Goal: Task Accomplishment & Management: Manage account settings

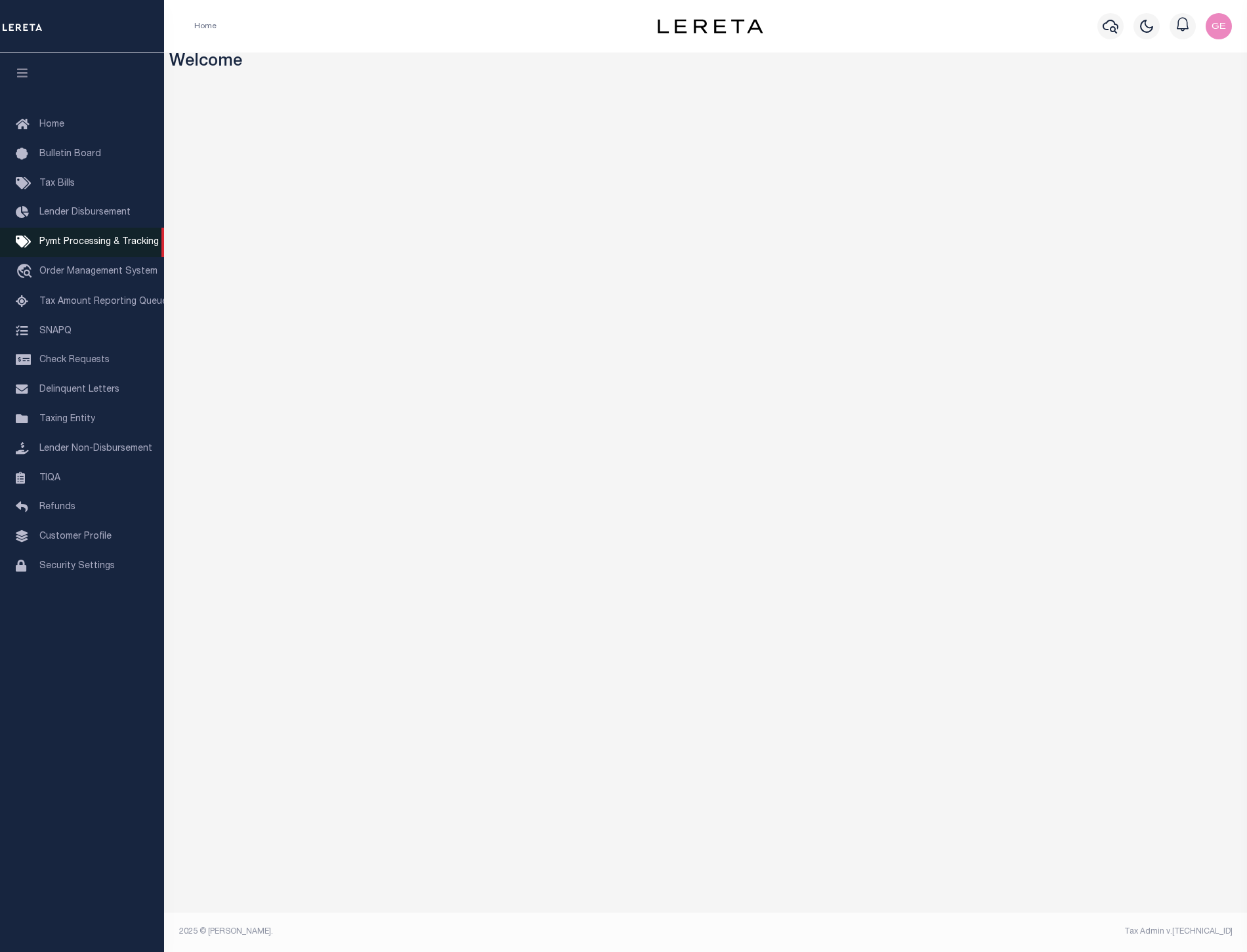
click at [93, 246] on span "Pymt Processing & Tracking" at bounding box center [99, 242] width 119 height 9
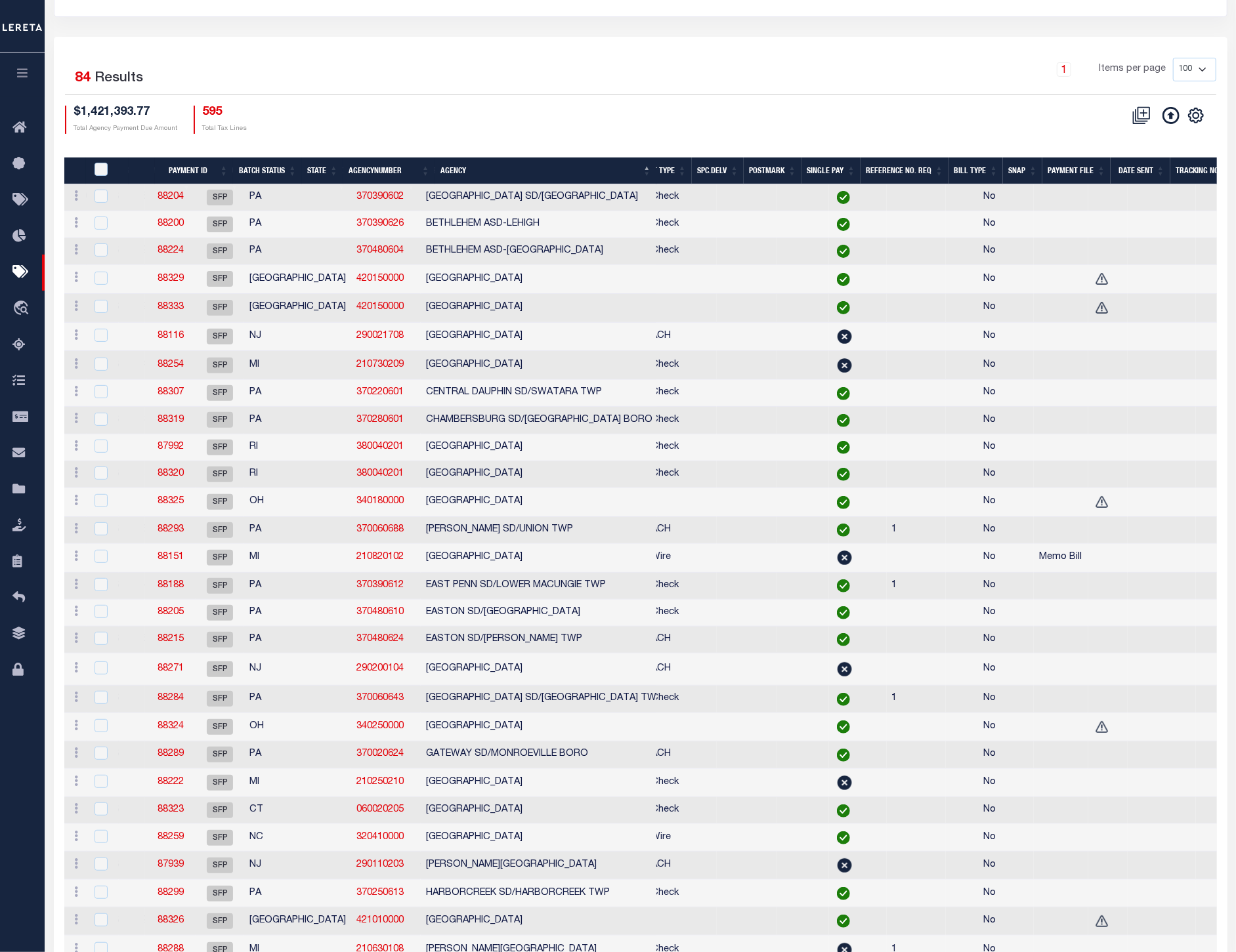
scroll to position [0, 693]
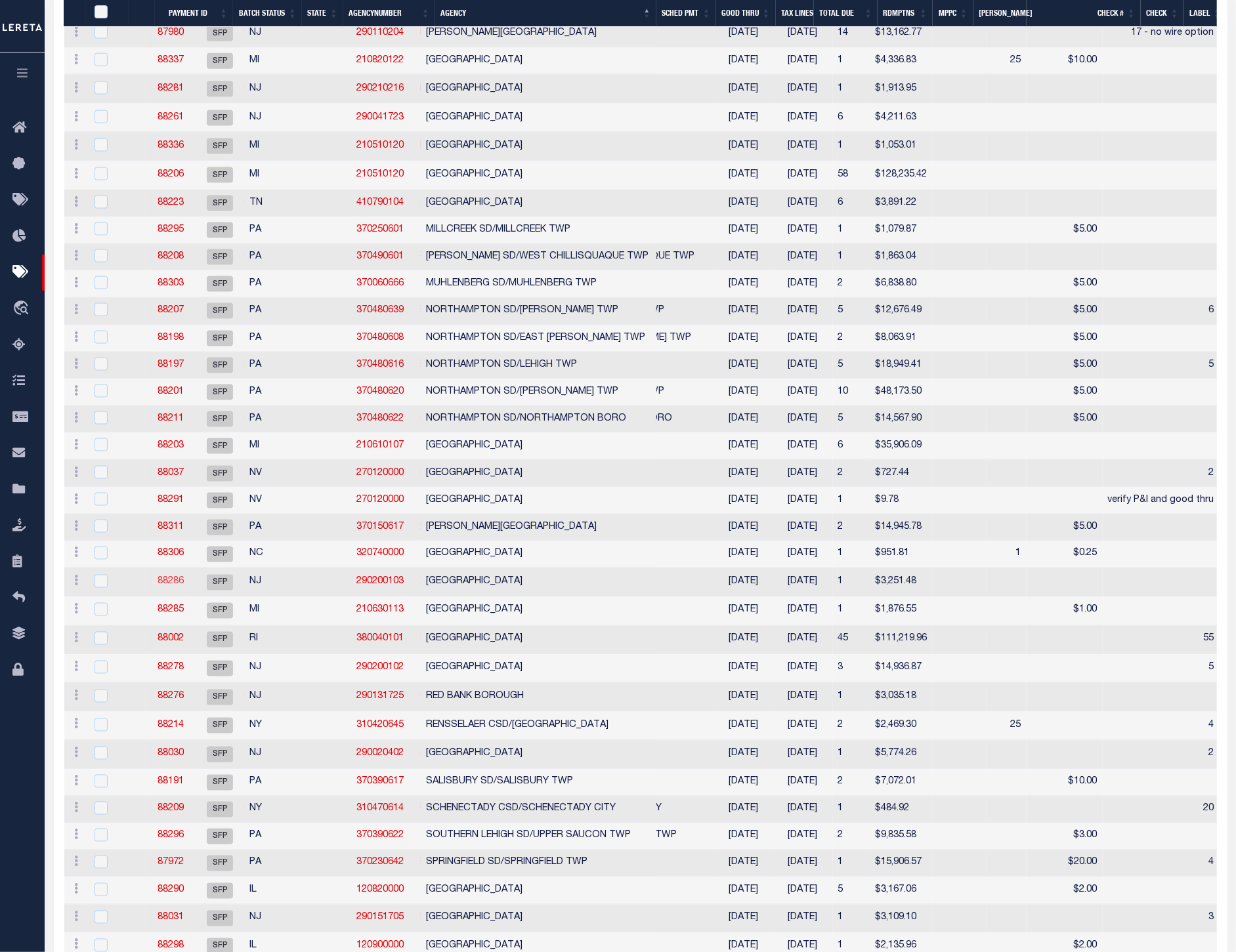
click at [184, 582] on link "88286" at bounding box center [171, 582] width 27 height 9
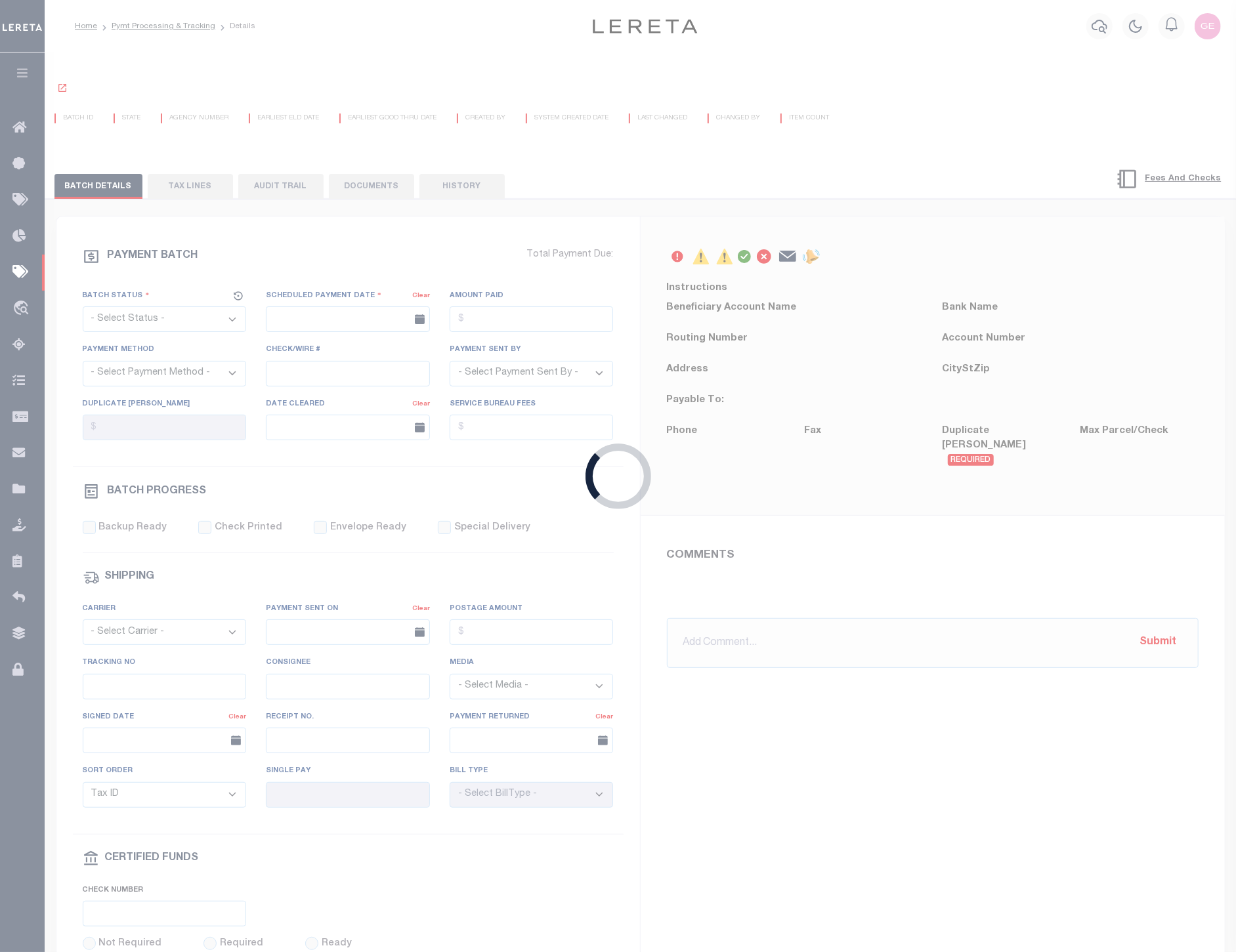
select select "SFP"
type input "08/14/2025"
type input "Matt"
radio input "true"
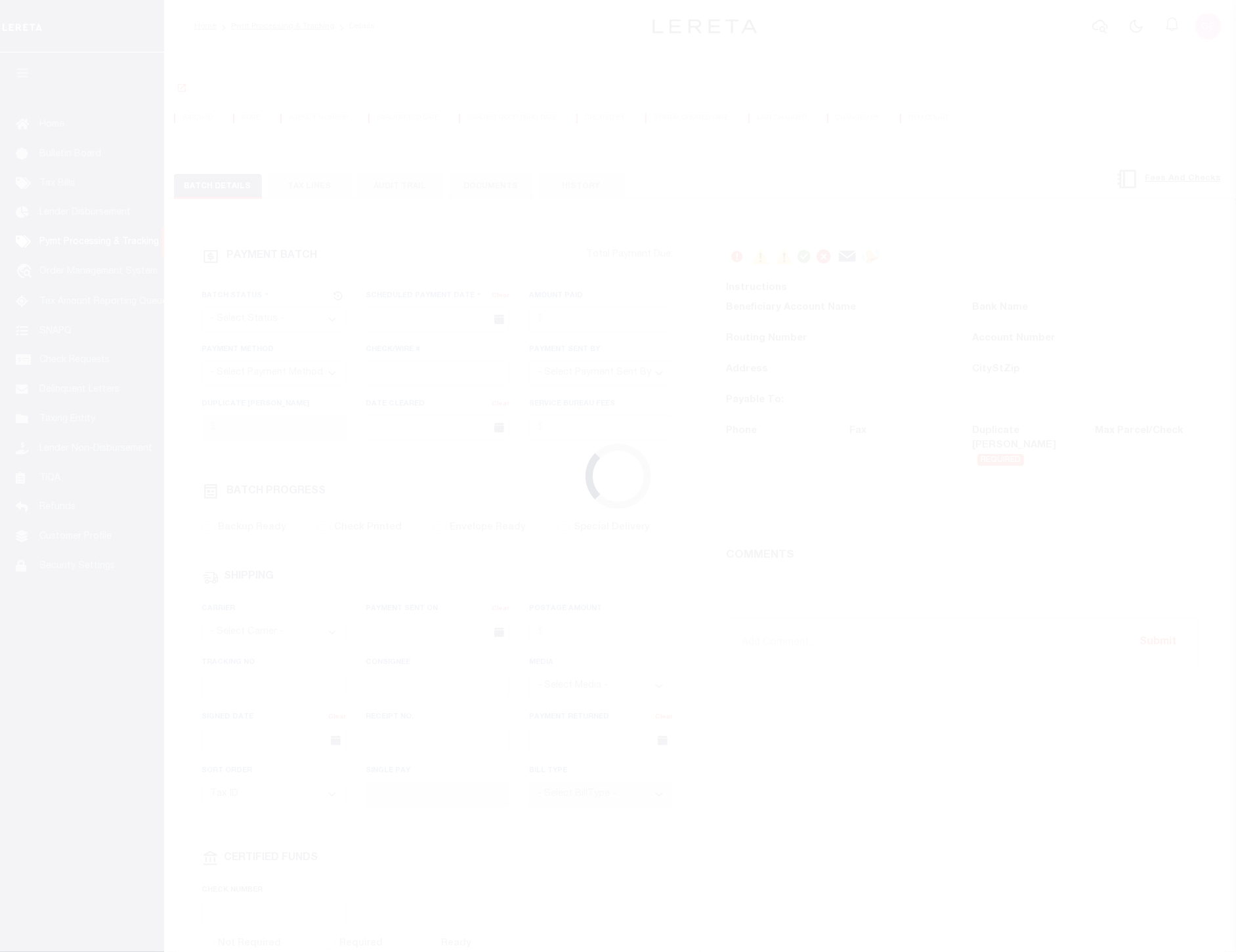
select select "SFP"
type input "[DATE]"
type input "[PERSON_NAME]"
radio input "true"
select select "SFP"
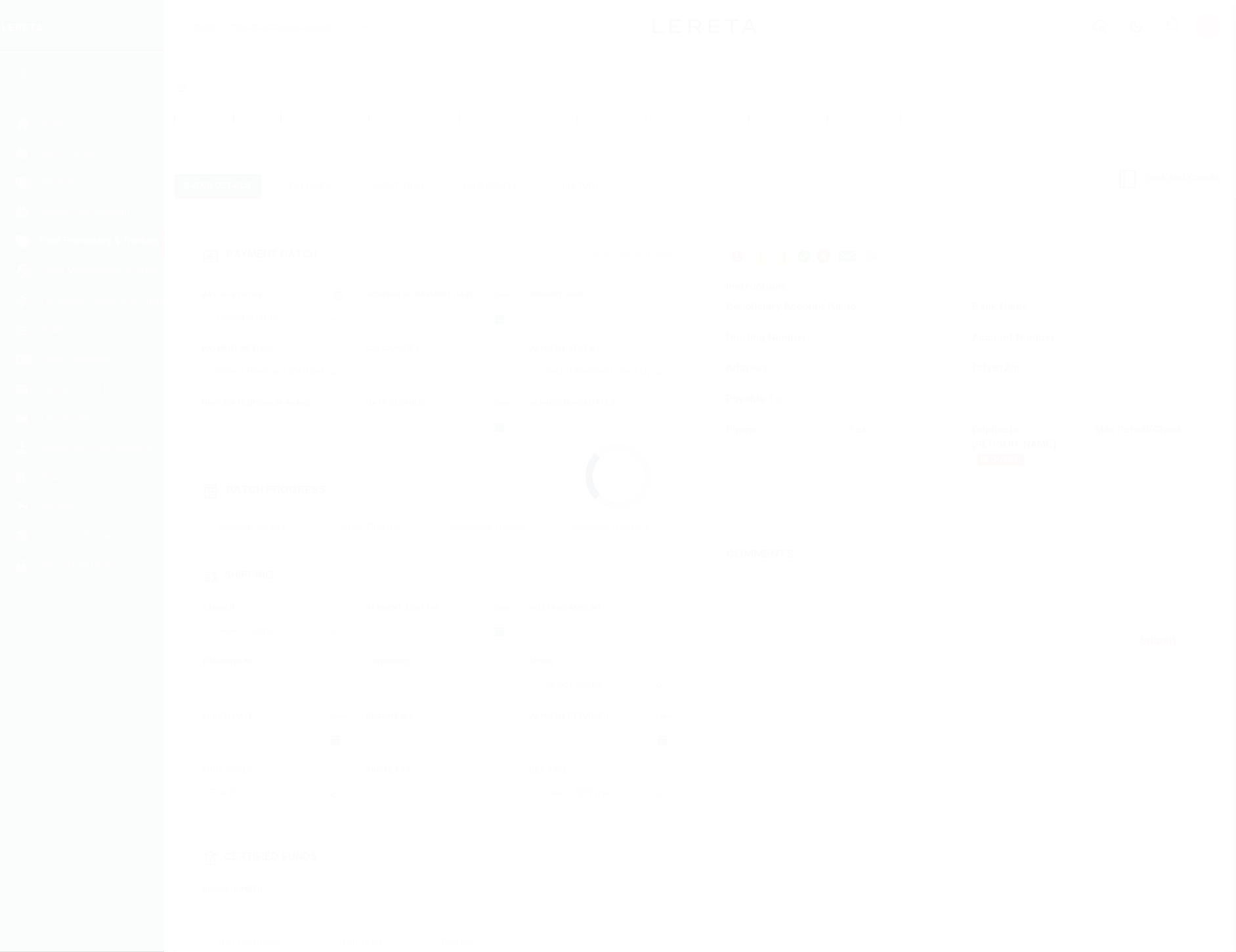
type input "08/14/2025"
type input "Matt"
radio input "true"
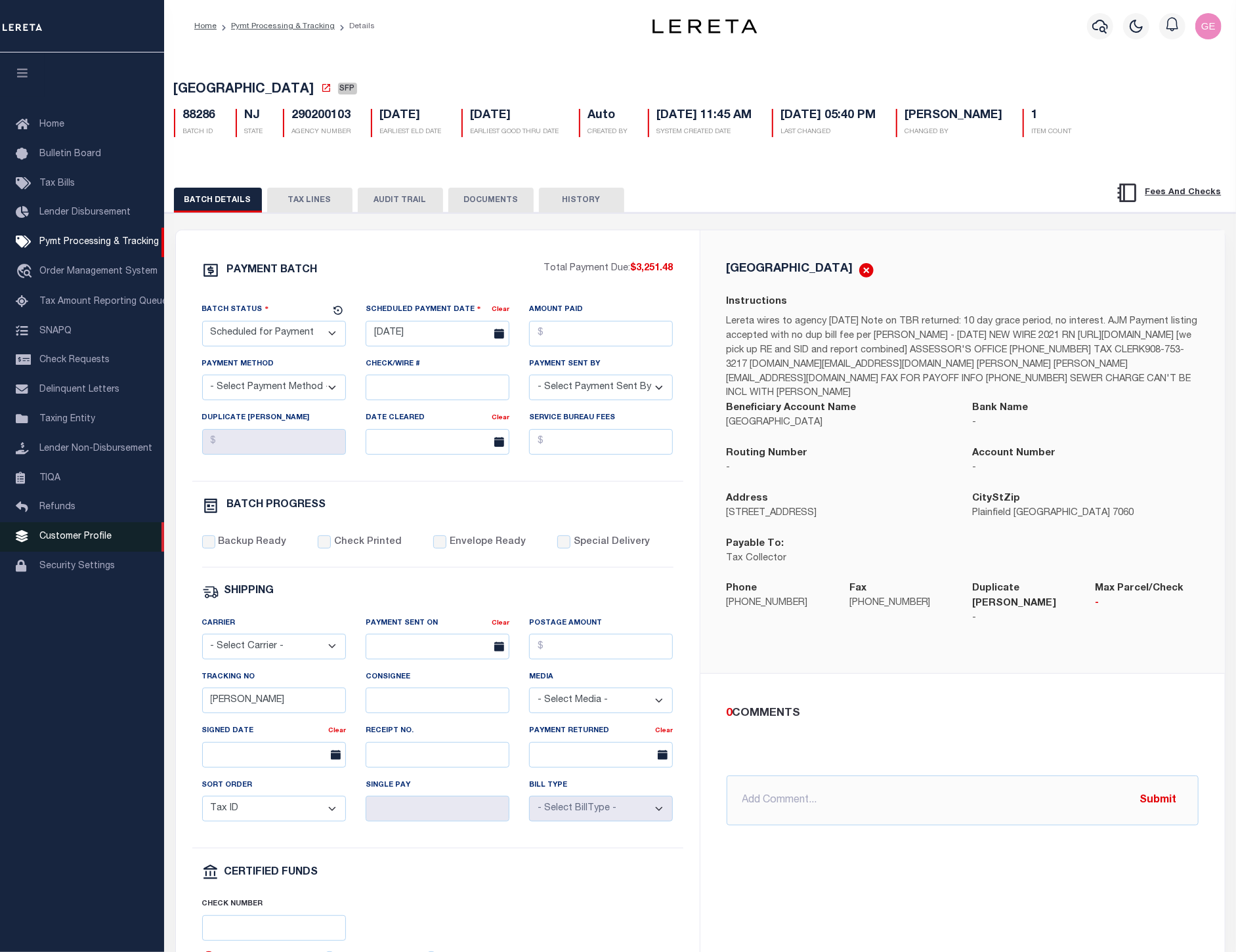
click at [80, 540] on span "Customer Profile" at bounding box center [75, 537] width 72 height 9
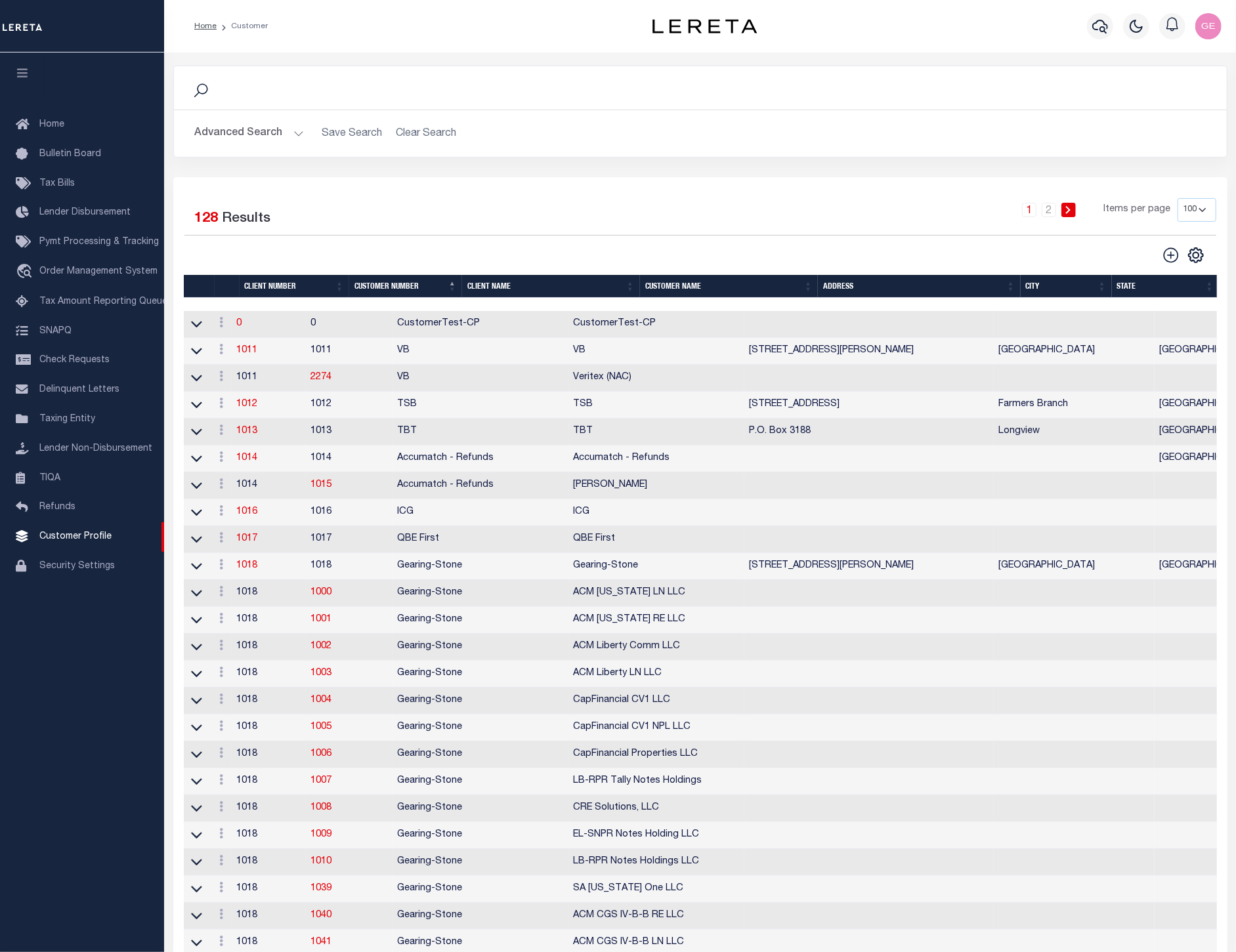
click at [620, 246] on div at bounding box center [442, 255] width 516 height 19
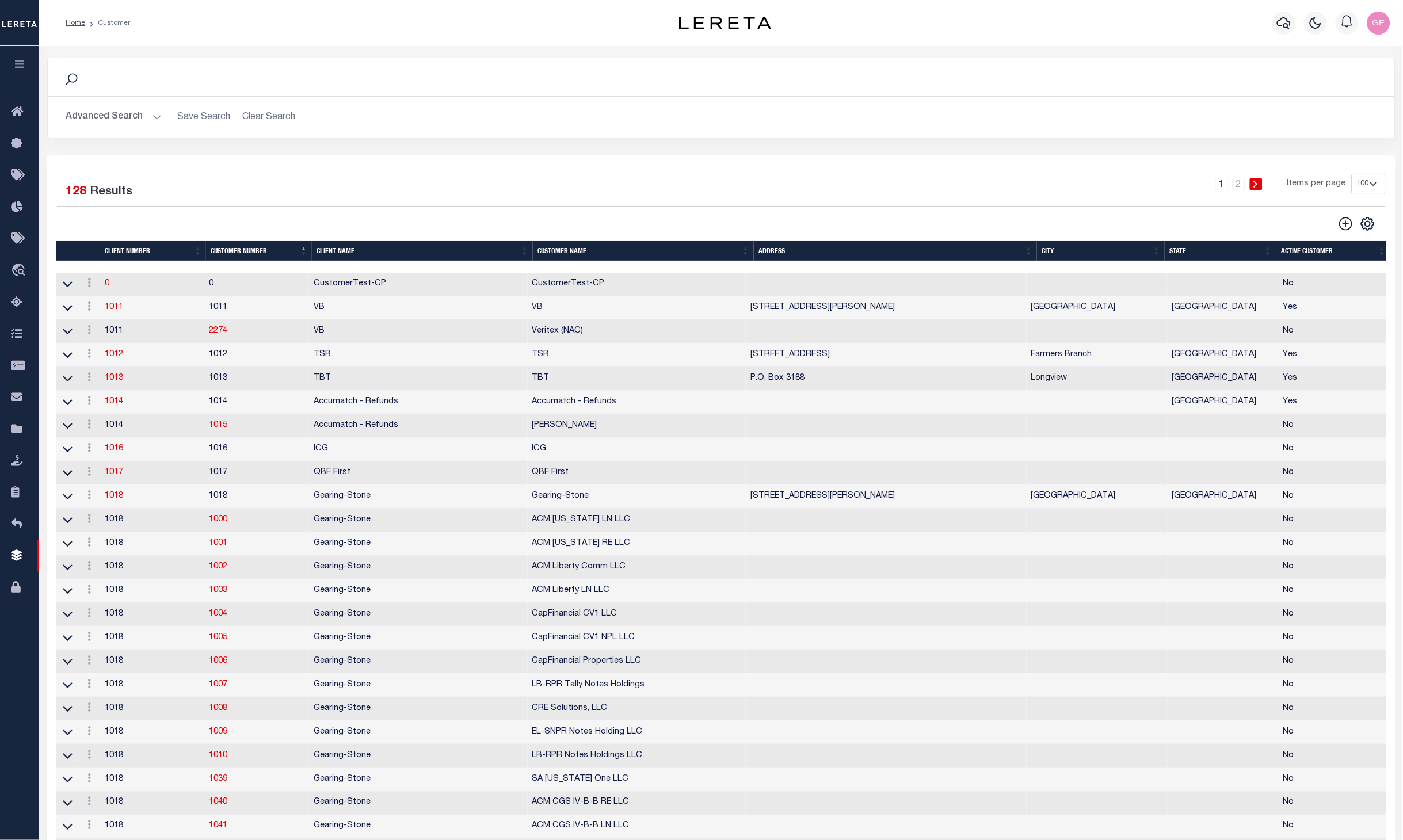
click at [159, 249] on th "Client Number" at bounding box center [153, 251] width 106 height 20
drag, startPoint x: 151, startPoint y: 255, endPoint x: 103, endPoint y: 254, distance: 48.0
click at [103, 254] on th "Client Number" at bounding box center [153, 251] width 106 height 20
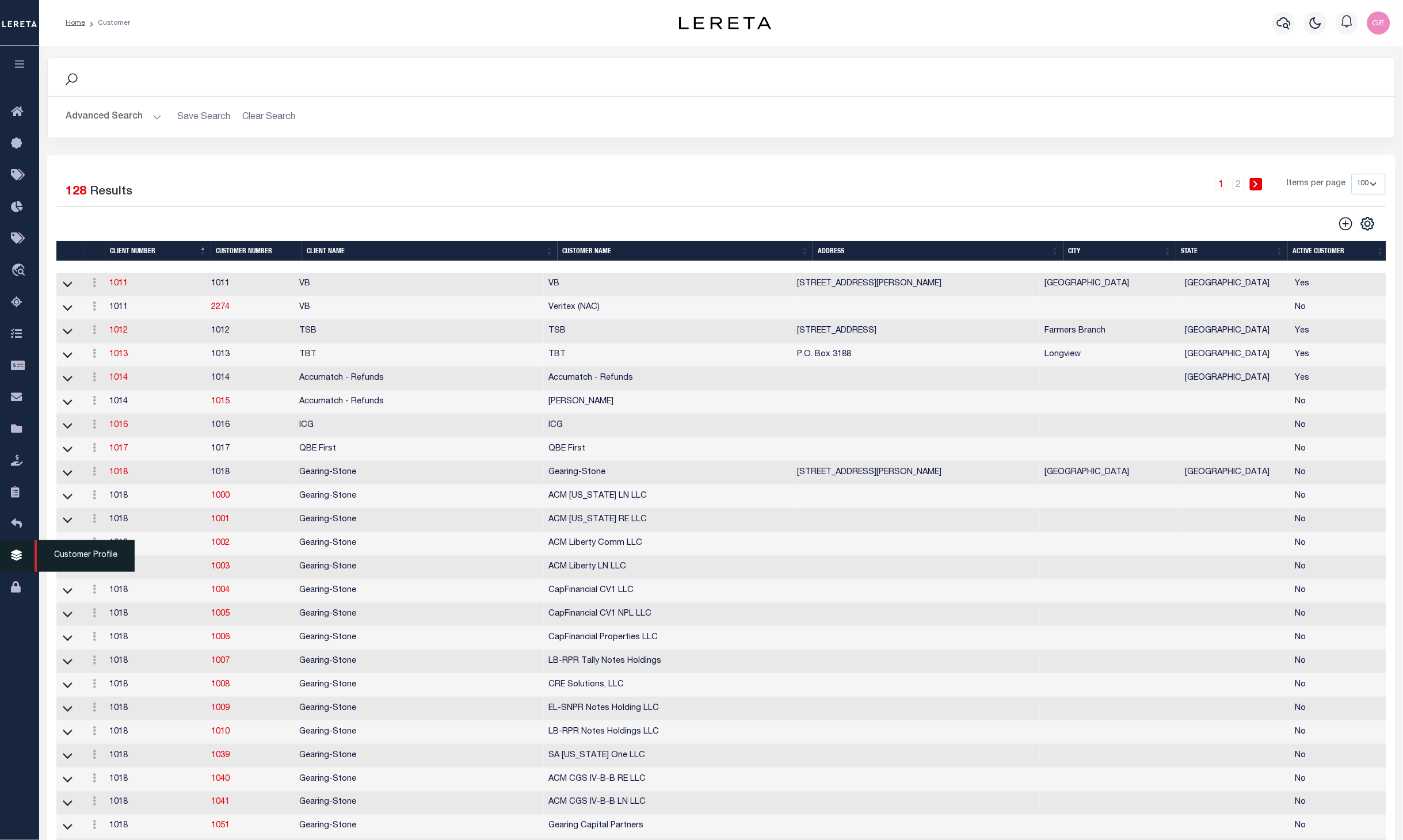
click at [22, 563] on icon at bounding box center [20, 556] width 19 height 15
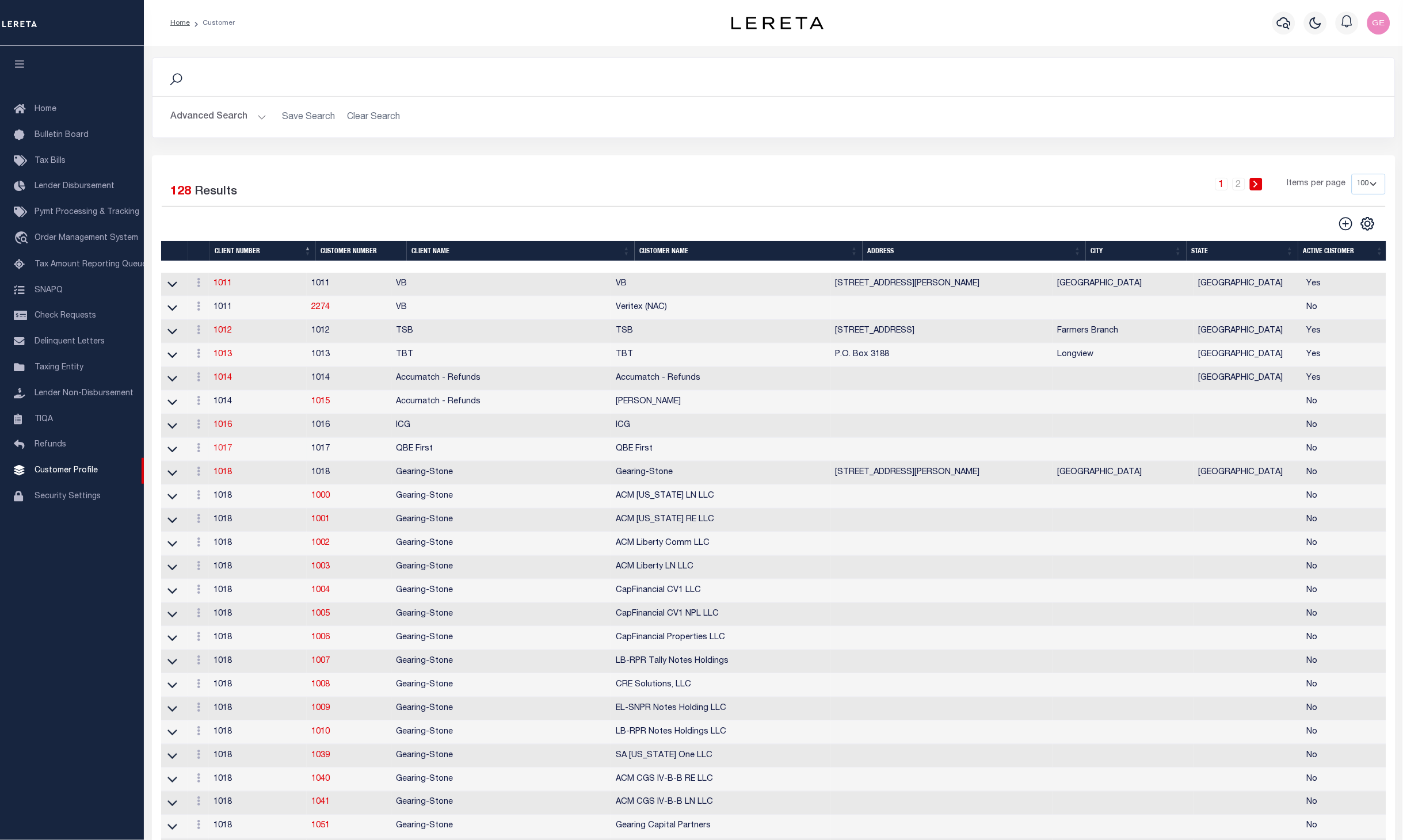
click at [214, 449] on link "1017" at bounding box center [223, 449] width 19 height 8
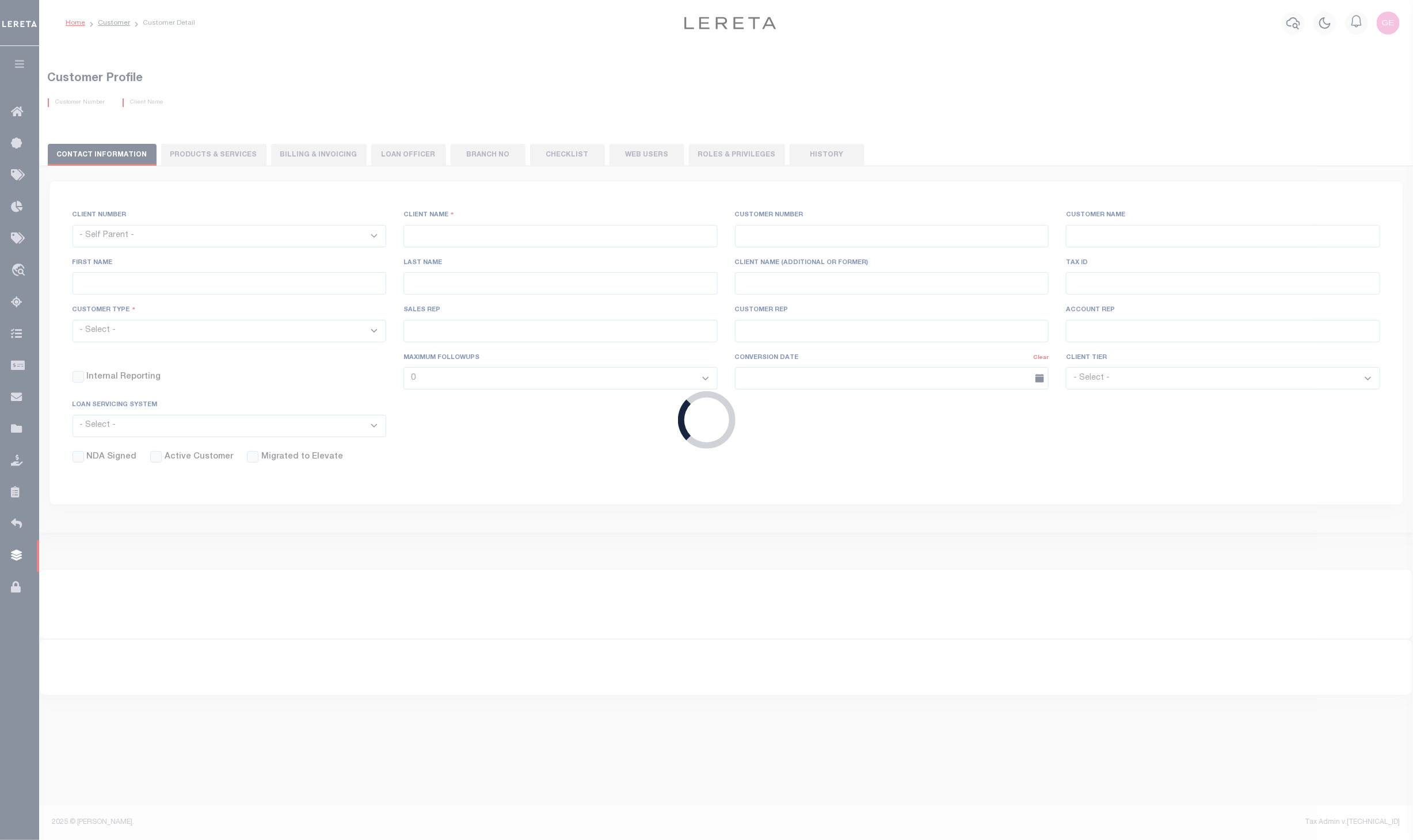
select select
type input "QBE First"
type input "1017"
type input "QBE First"
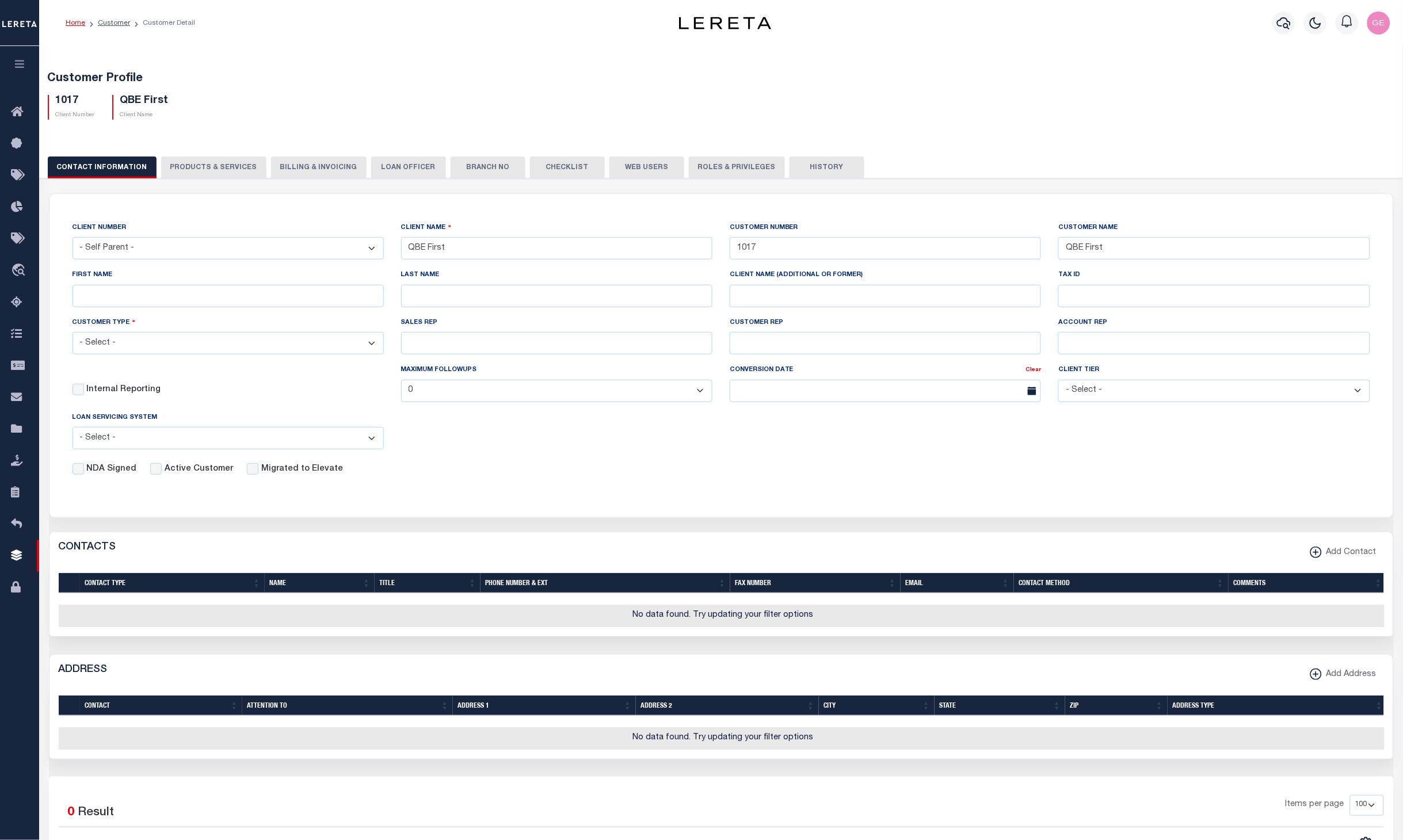
click at [493, 166] on button "Branch No" at bounding box center [488, 167] width 75 height 22
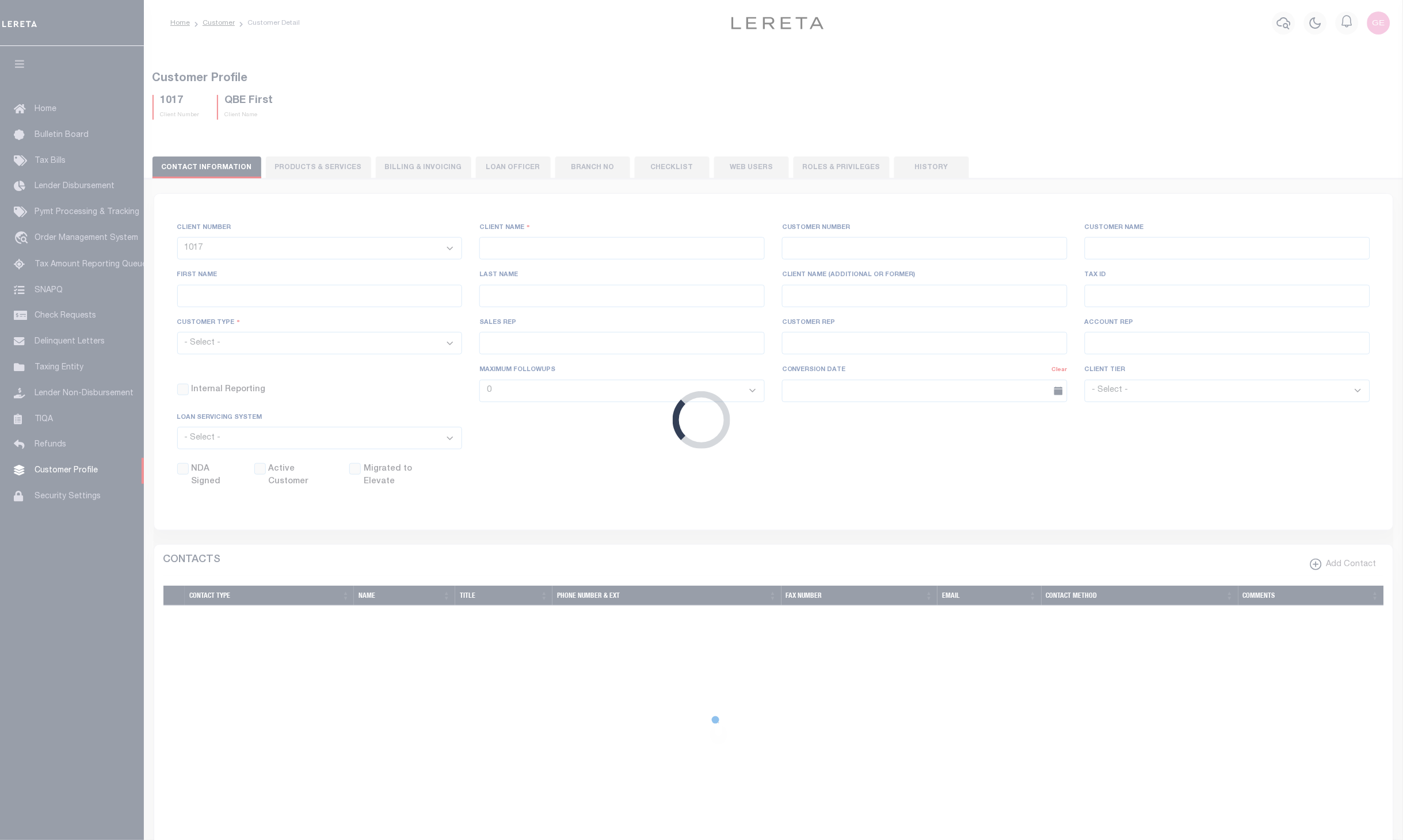
select select
type input "QBE First"
type input "1017"
type input "QBE First"
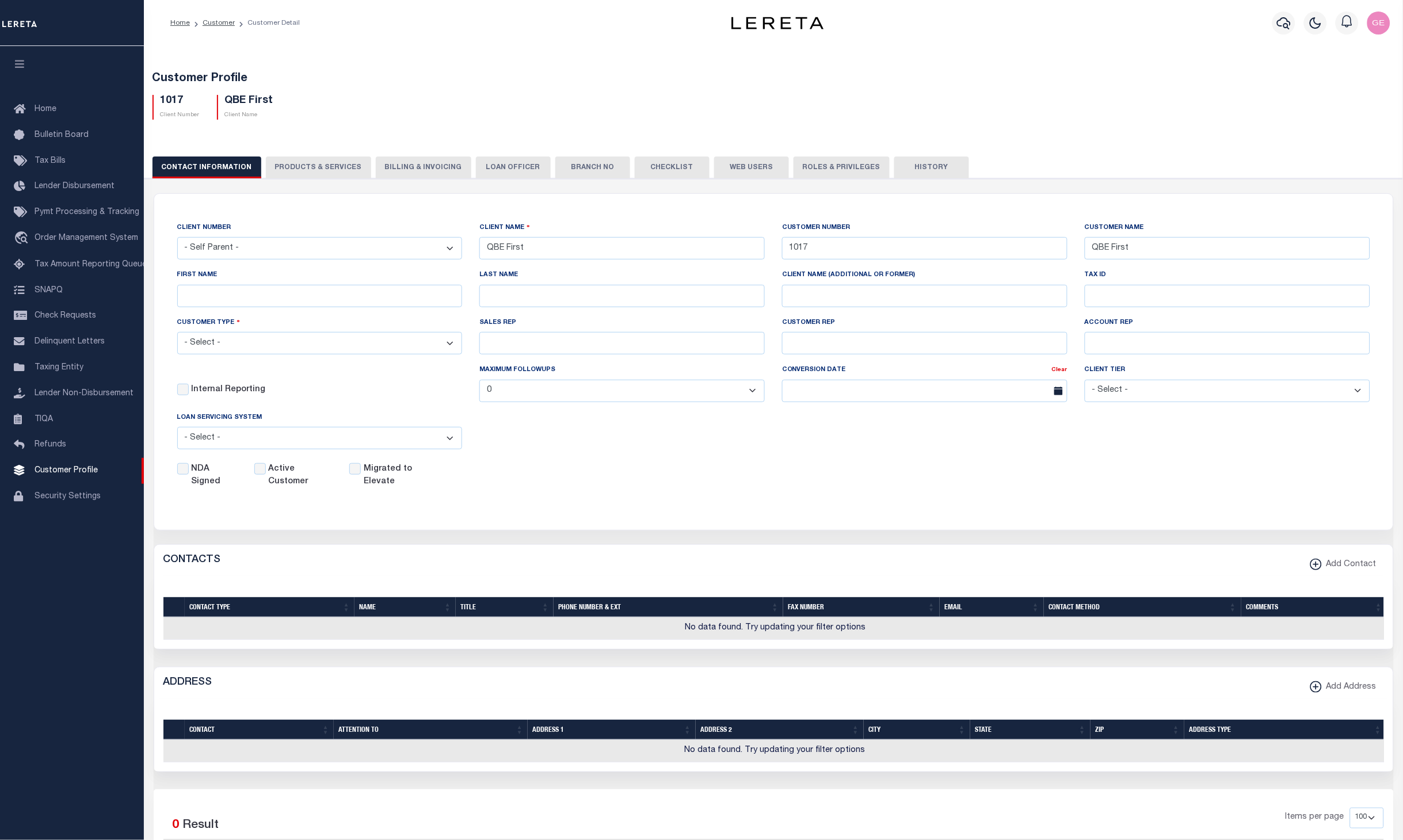
click at [586, 160] on button "Branch No" at bounding box center [593, 167] width 75 height 22
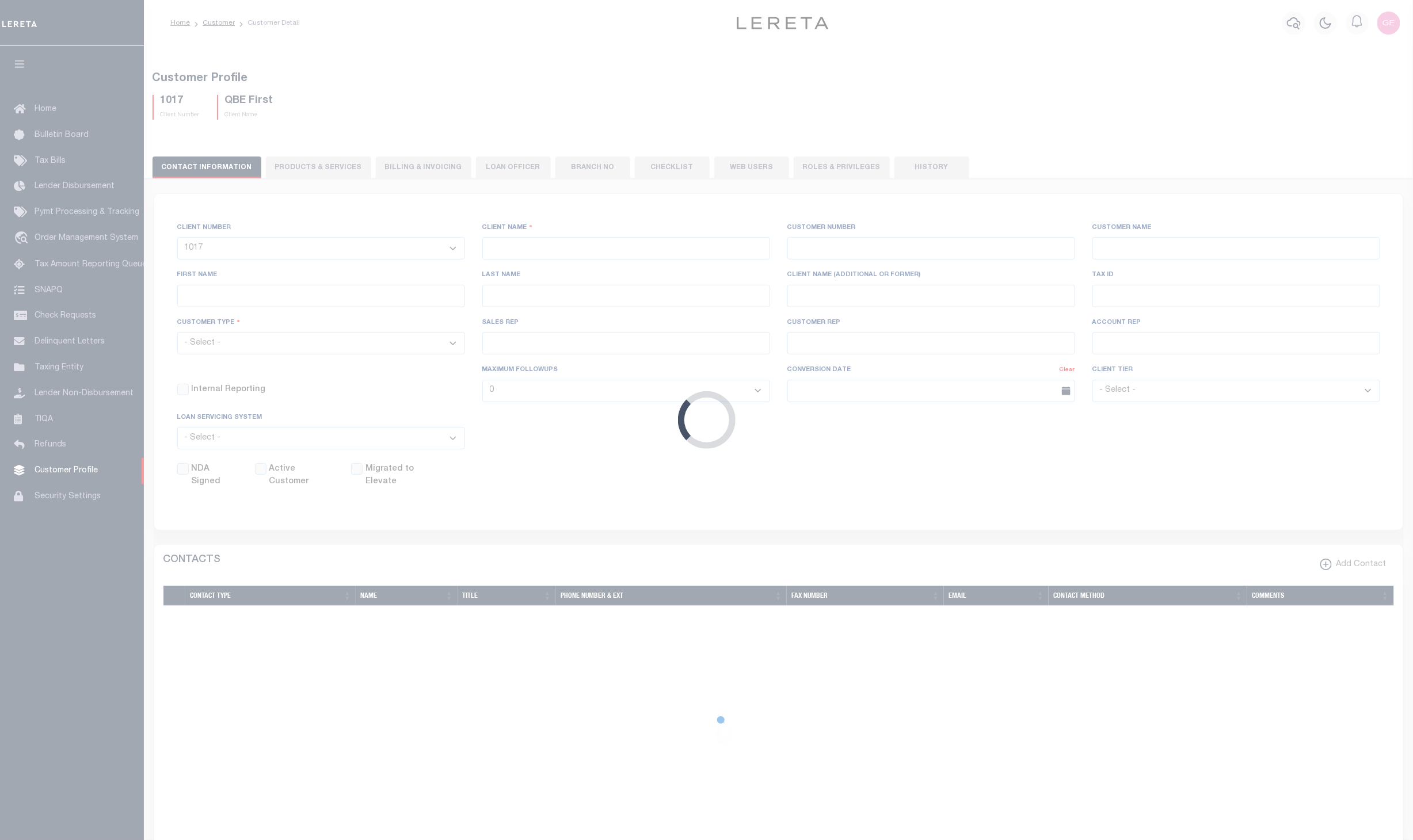
select select
type input "QBE First"
type input "1017"
type input "QBE First"
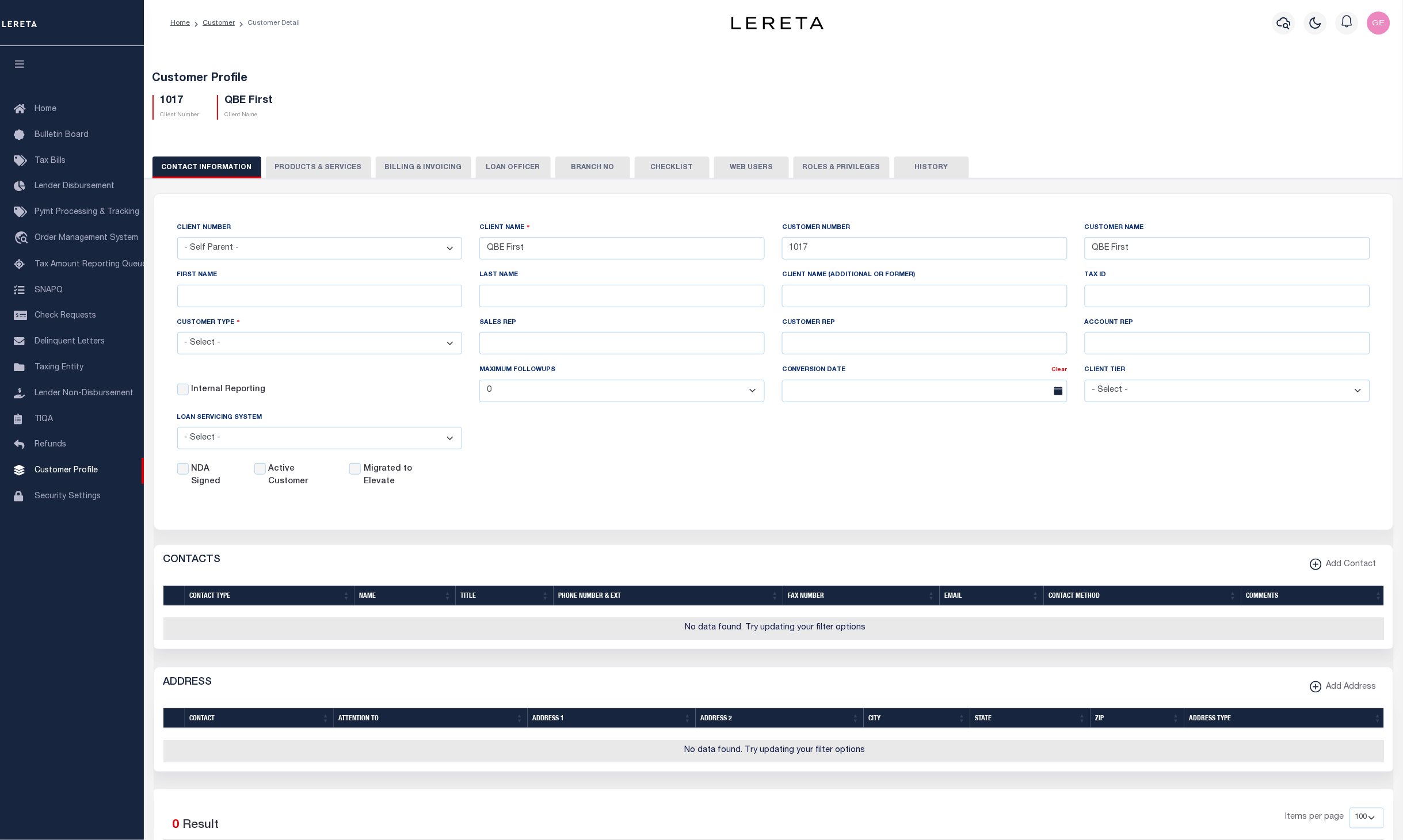
click at [561, 163] on button "Branch No" at bounding box center [593, 167] width 75 height 22
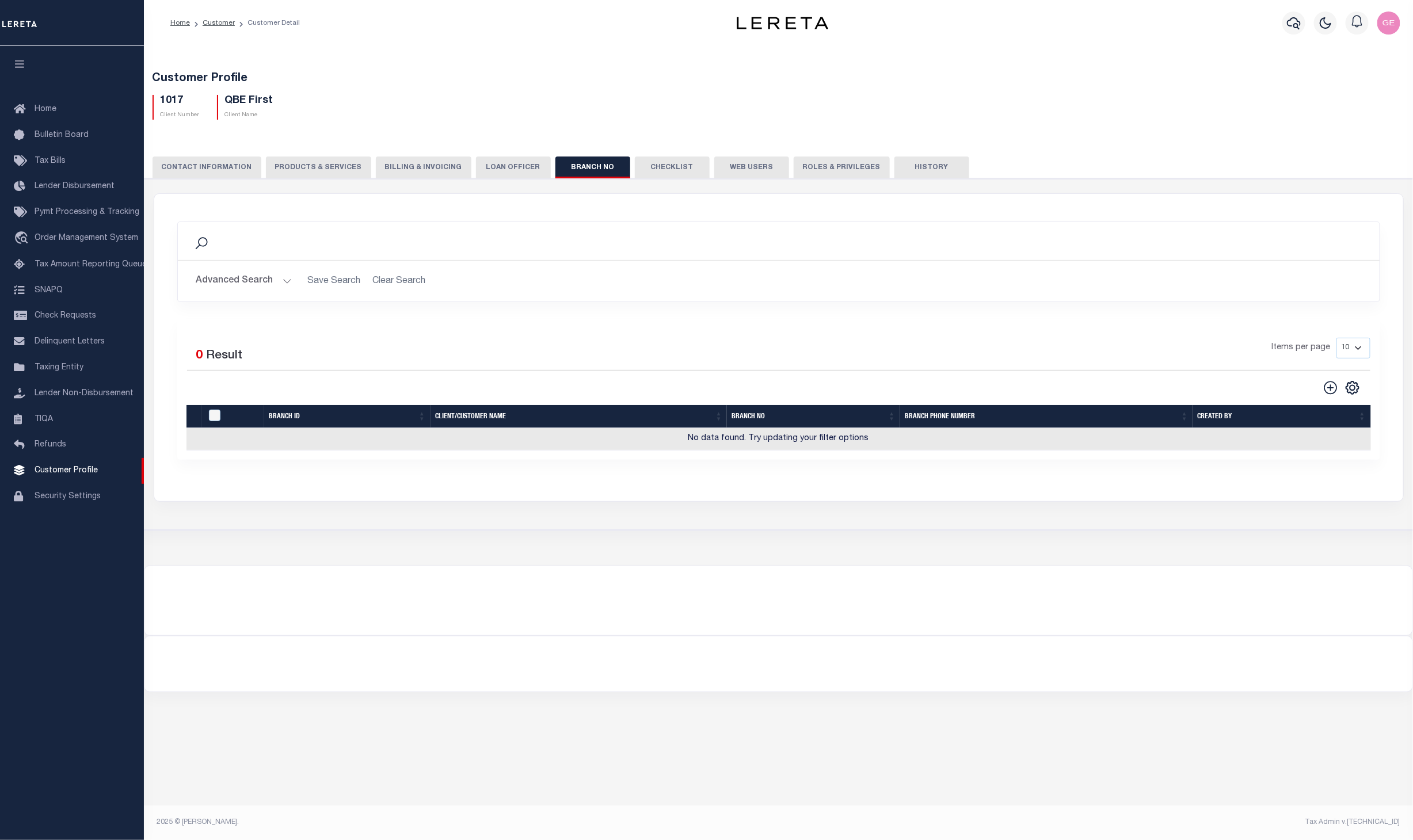
click at [210, 162] on button "CONTACT INFORMATION" at bounding box center [207, 167] width 109 height 22
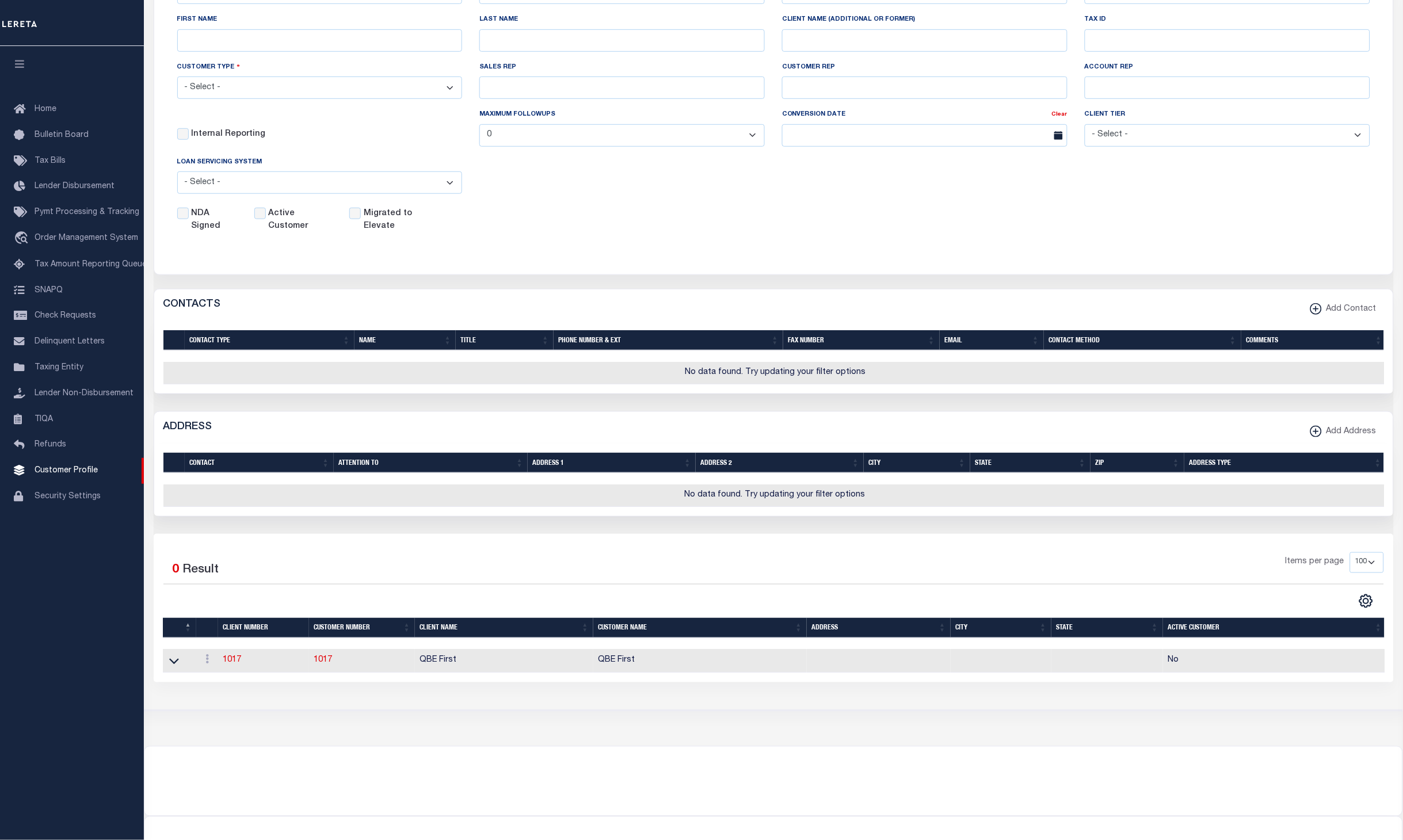
drag, startPoint x: 887, startPoint y: 342, endPoint x: 994, endPoint y: 349, distance: 107.2
click at [994, 350] on div at bounding box center [774, 356] width 1222 height 12
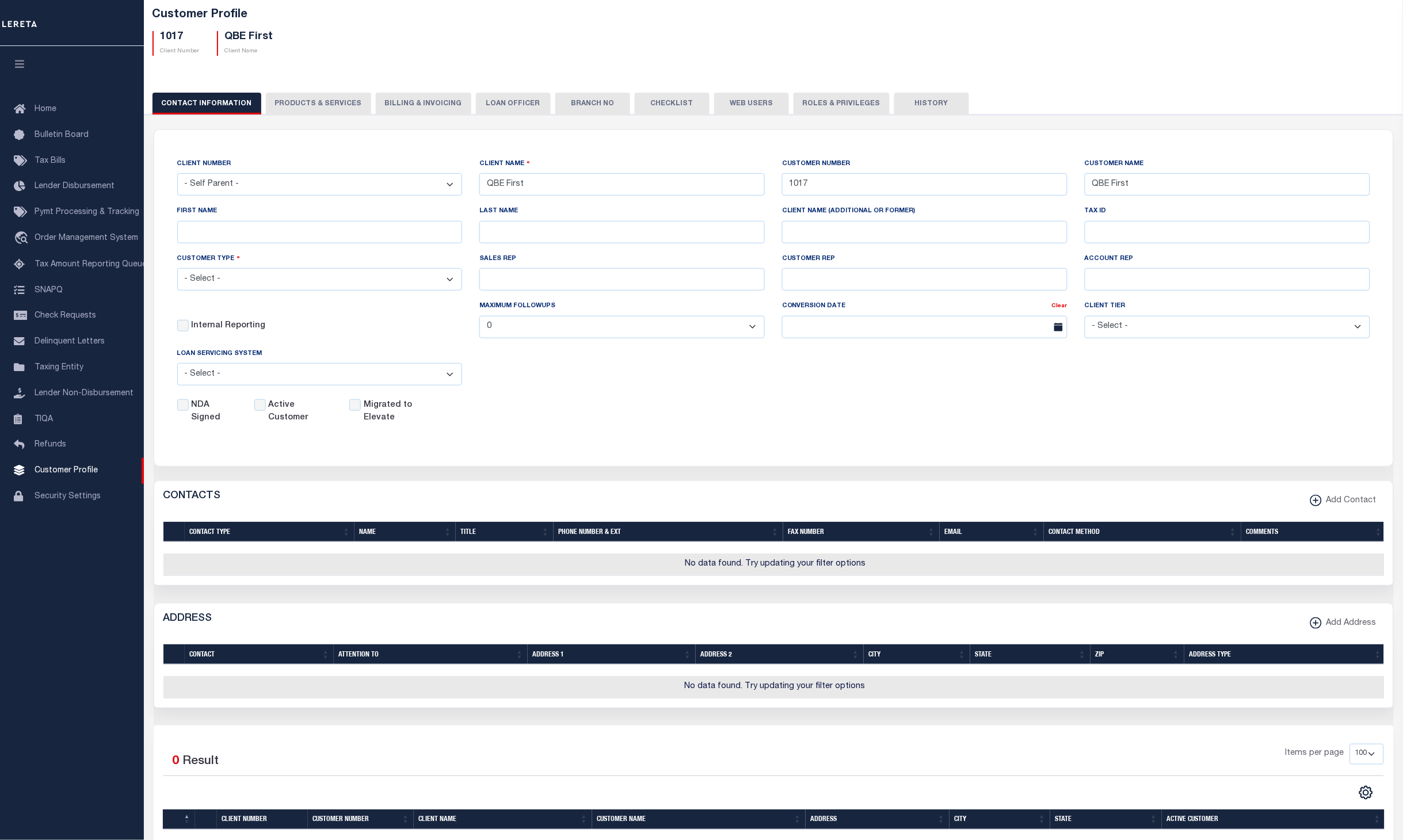
click at [487, 100] on button "LOAN OFFICER" at bounding box center [513, 103] width 75 height 22
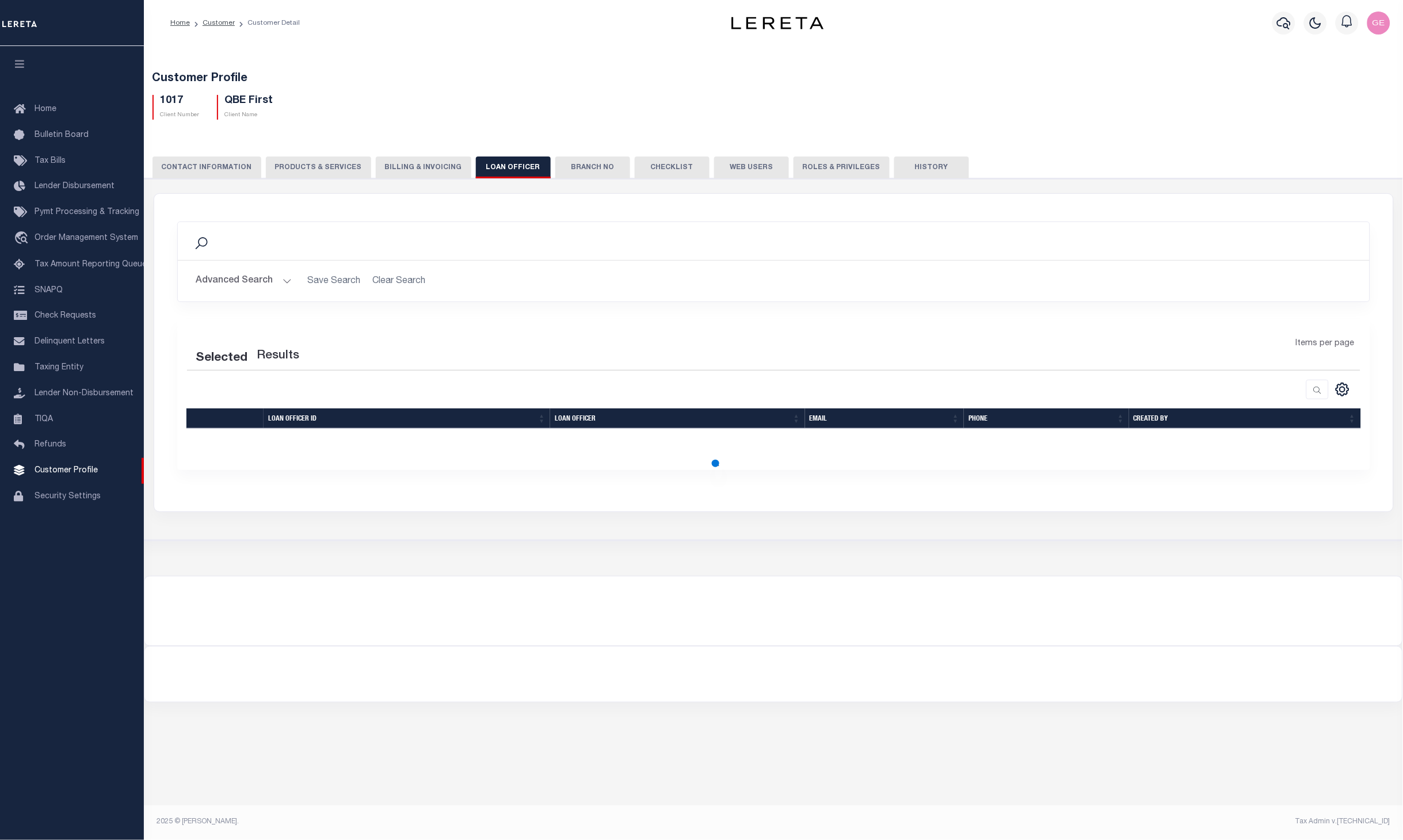
scroll to position [0, 0]
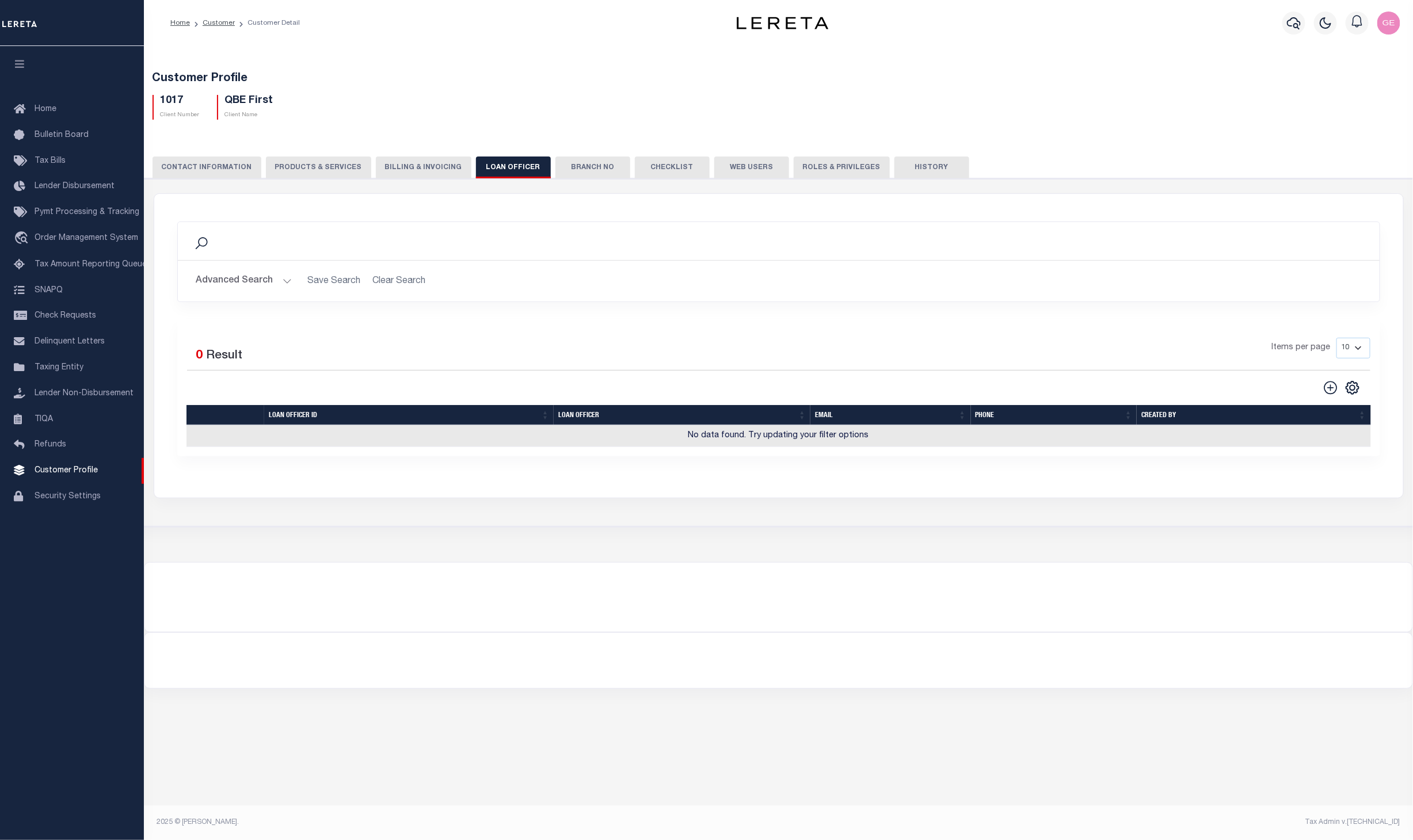
click at [585, 168] on button "Branch No" at bounding box center [593, 167] width 75 height 22
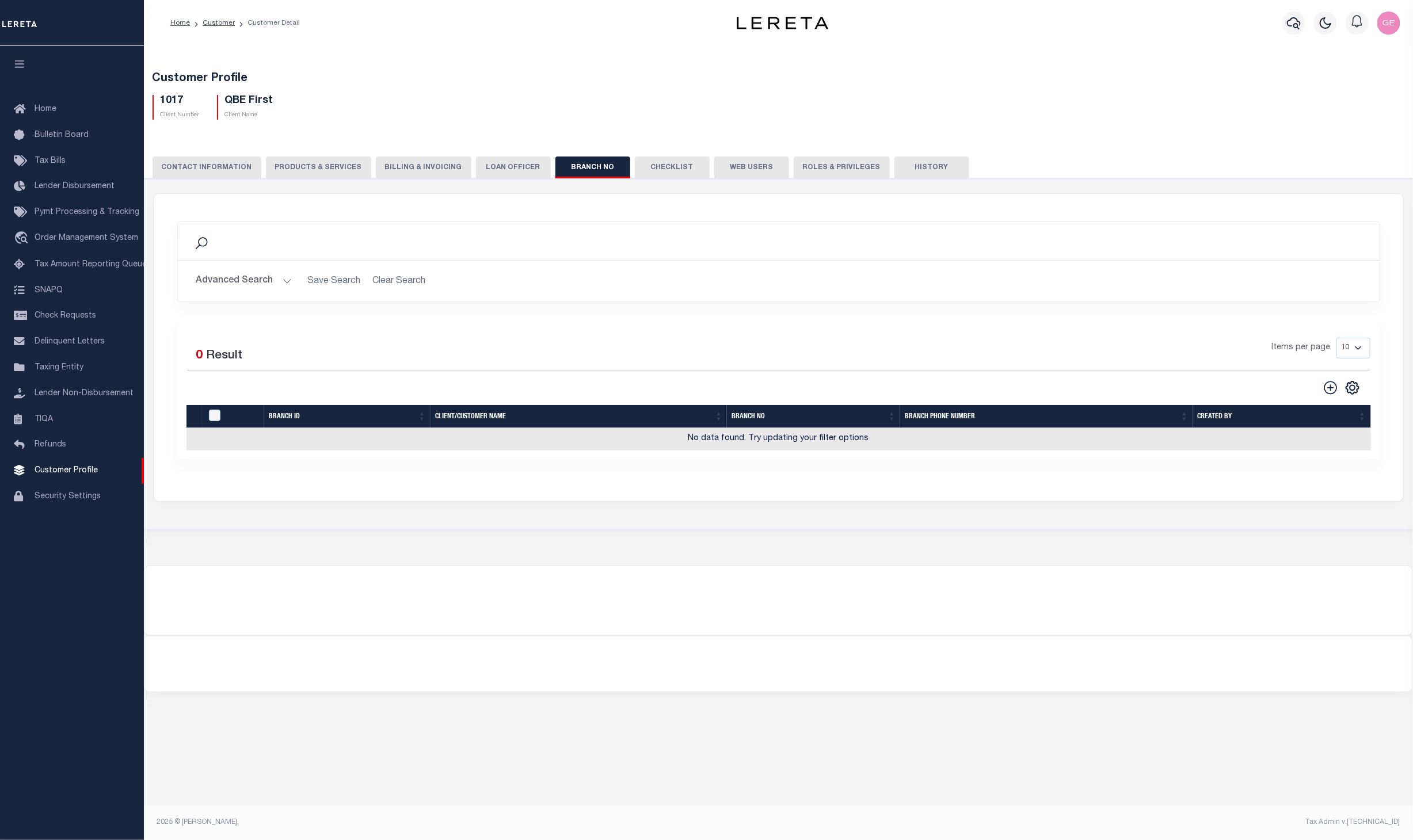
click at [205, 173] on button "CONTACT INFORMATION" at bounding box center [207, 167] width 109 height 22
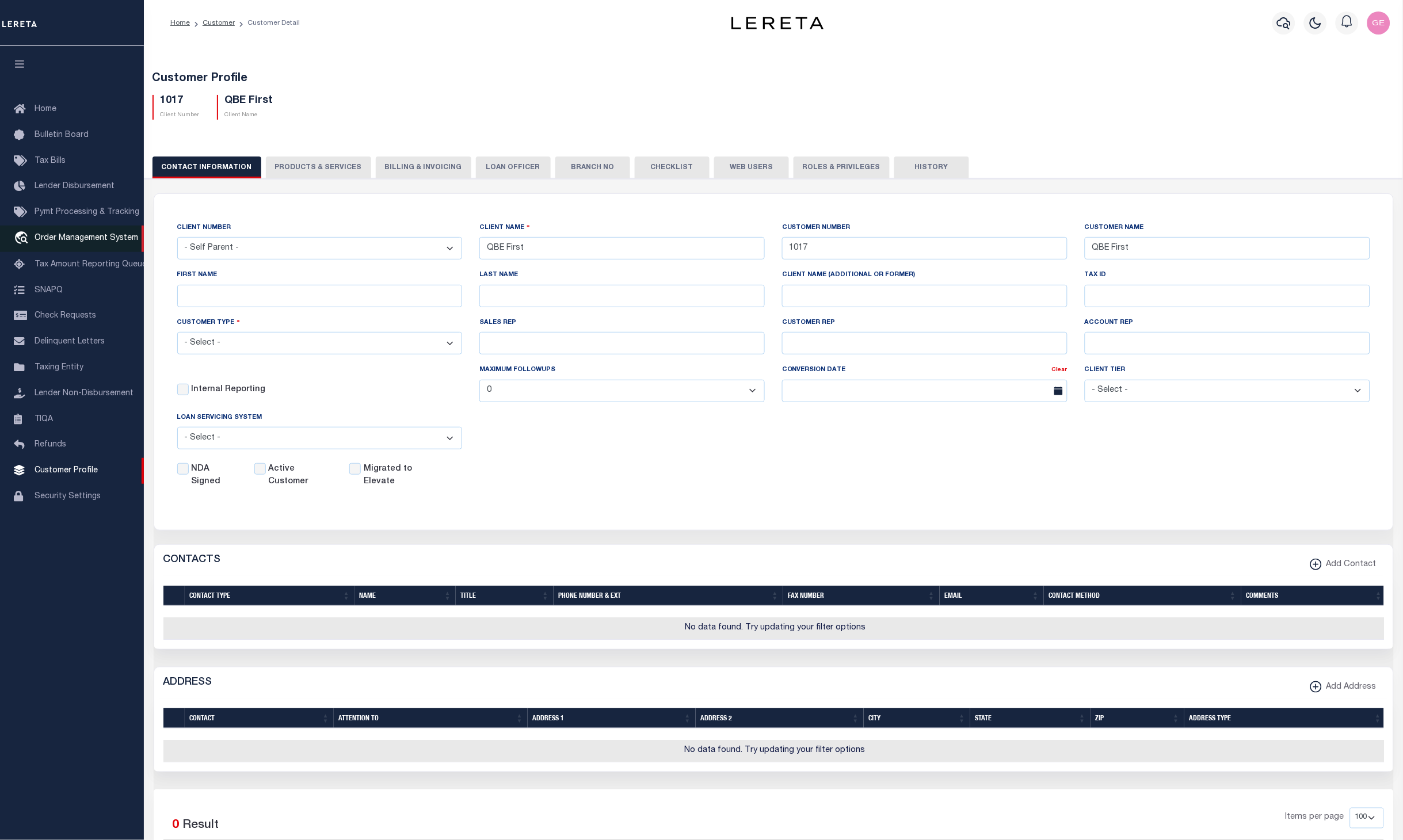
click at [84, 236] on span "Order Management System" at bounding box center [86, 238] width 103 height 8
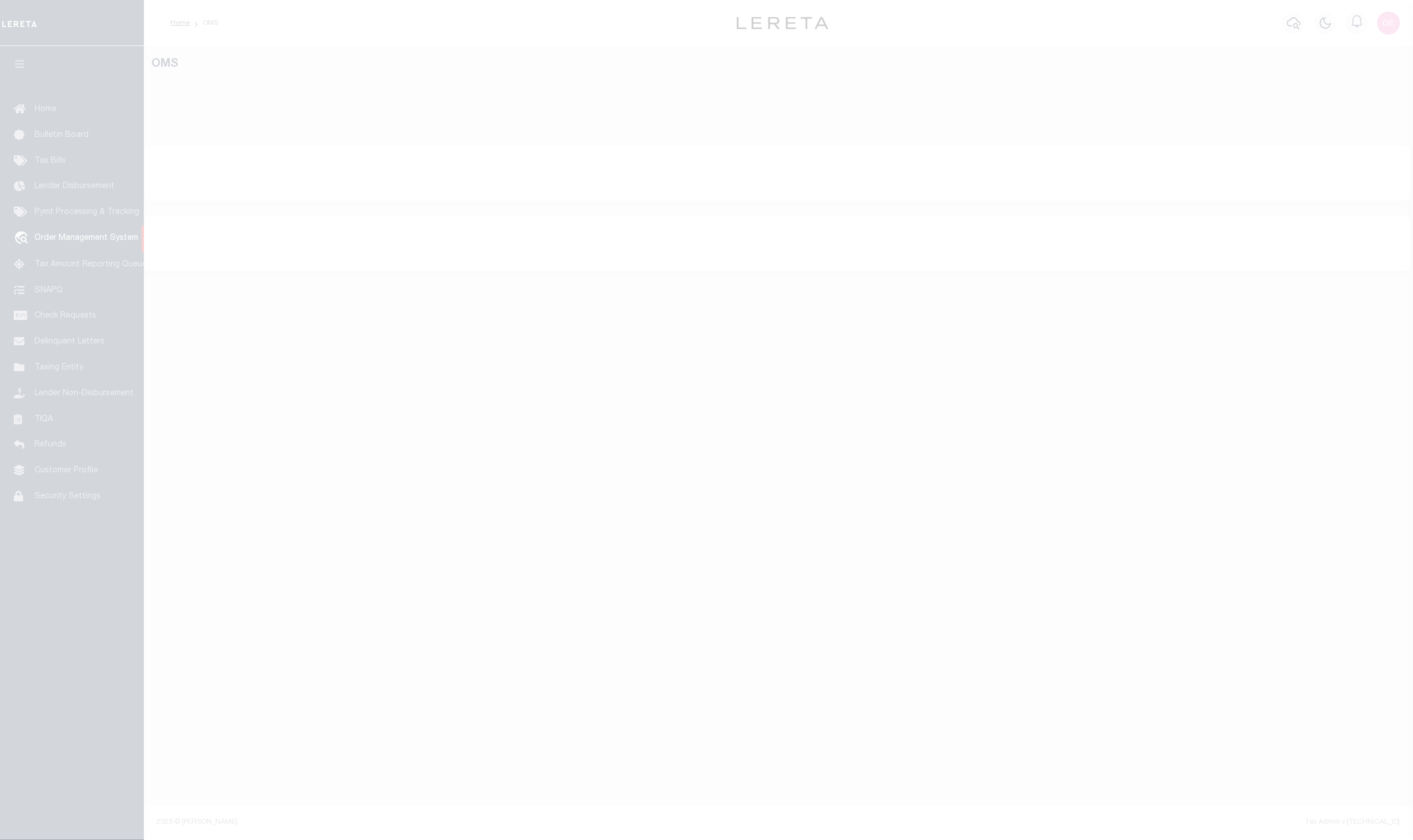
select select "200"
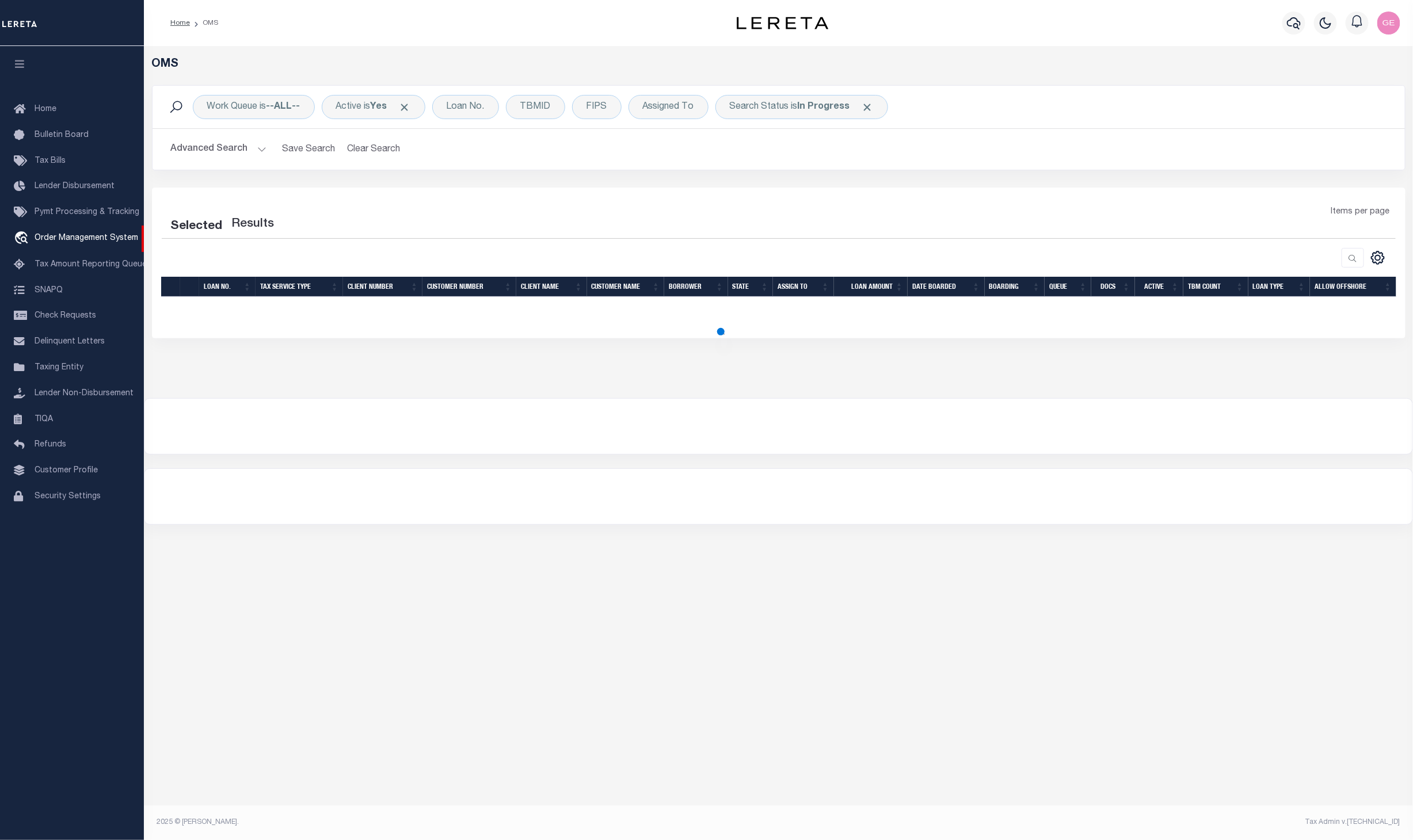
select select "200"
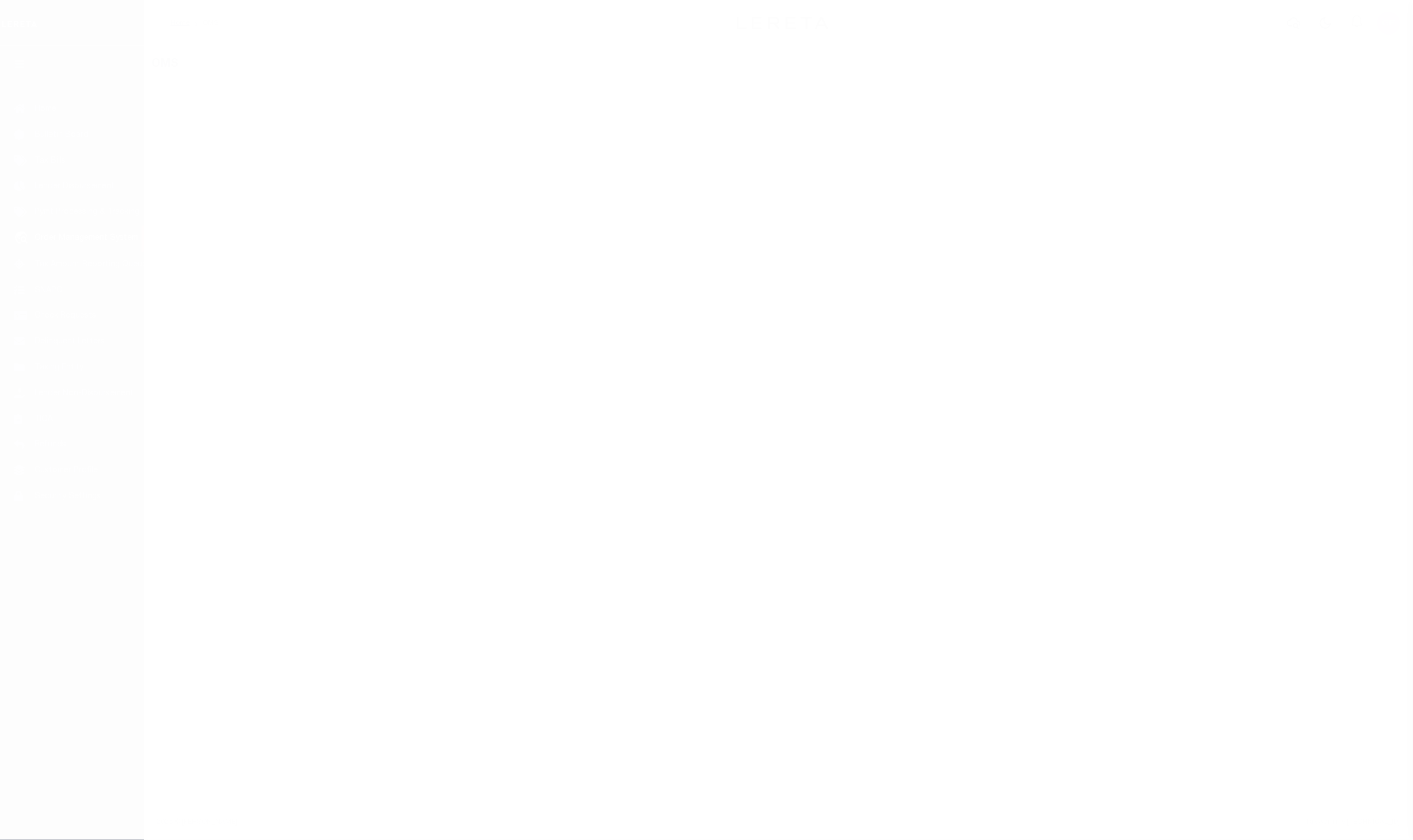
select select "200"
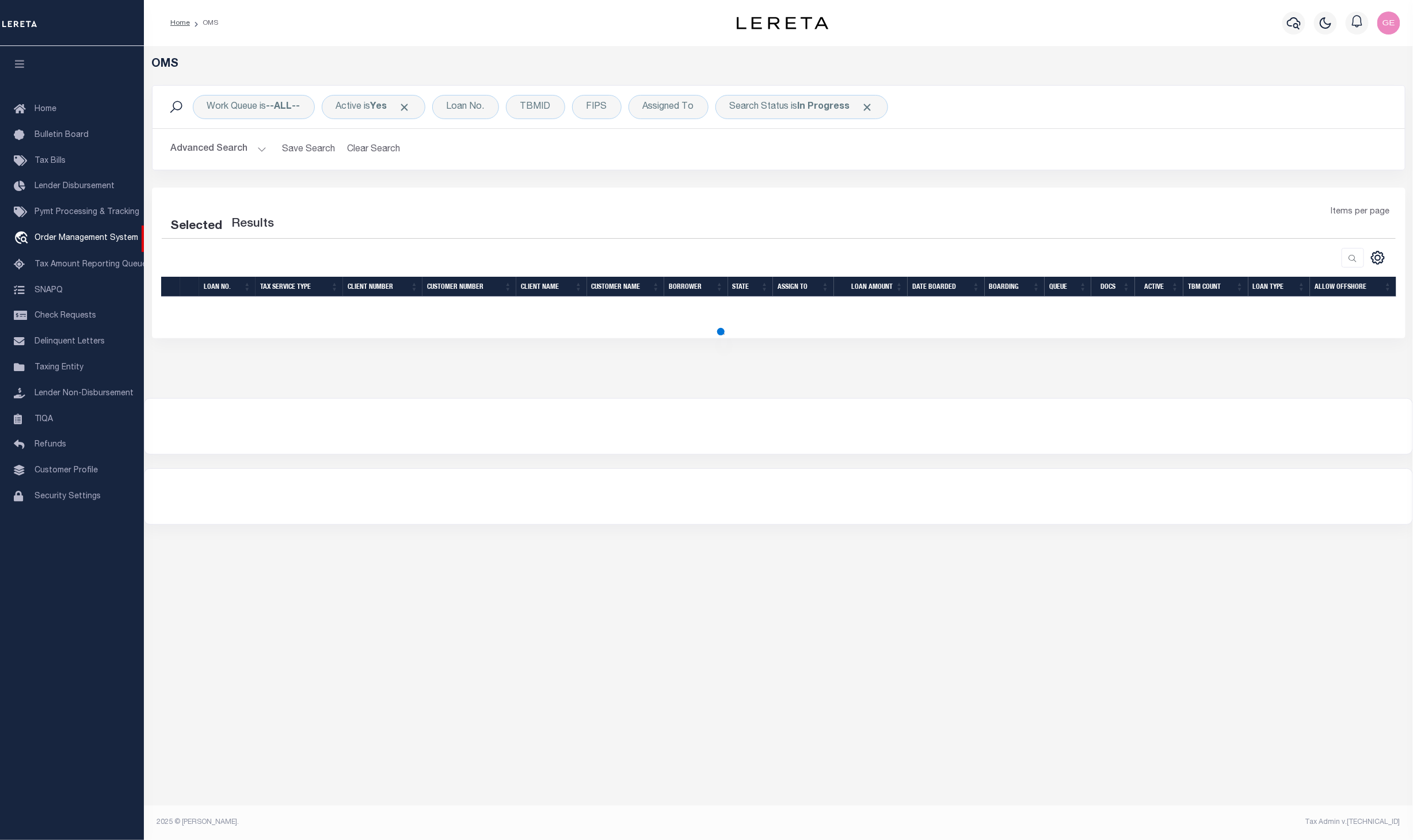
select select "200"
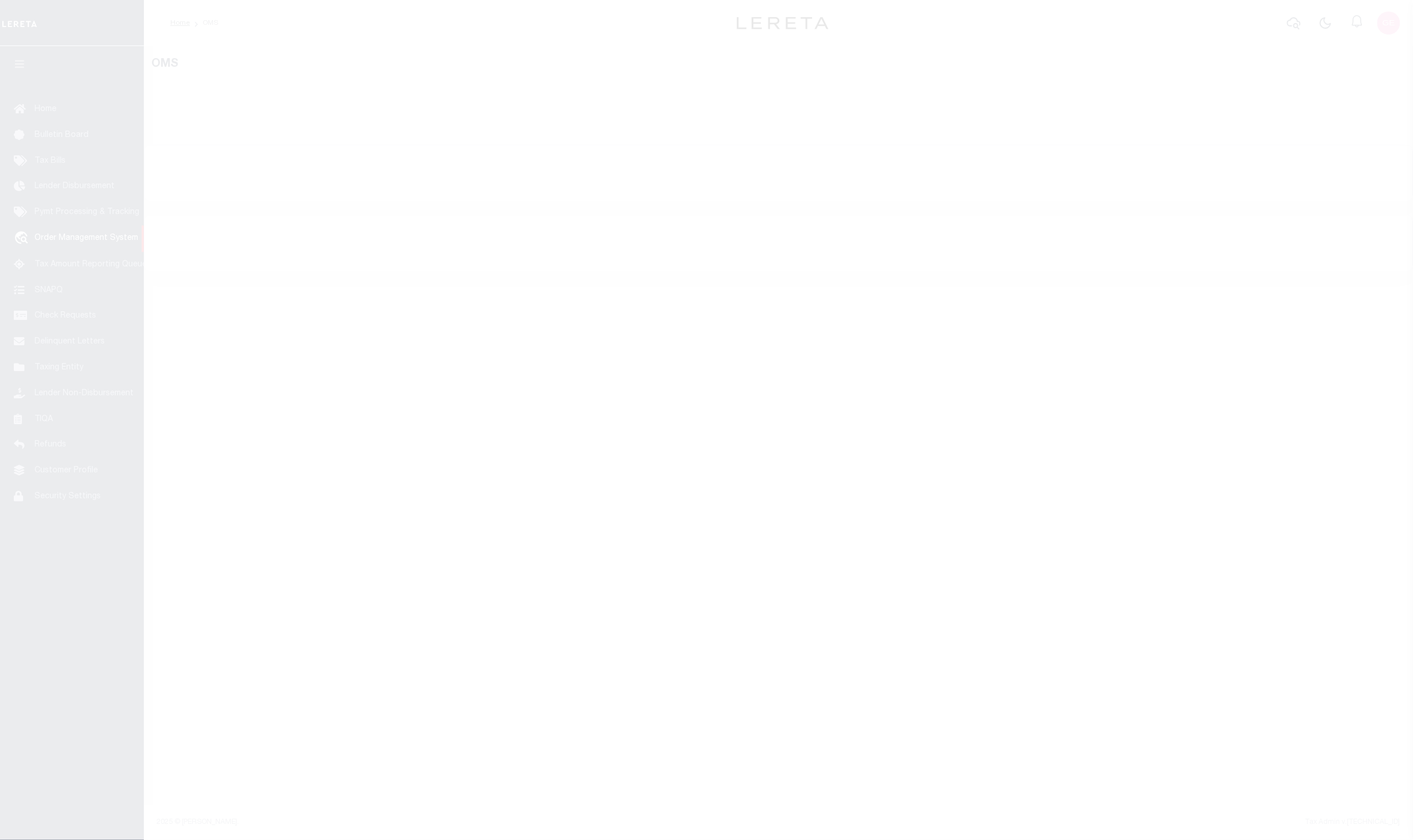
select select "200"
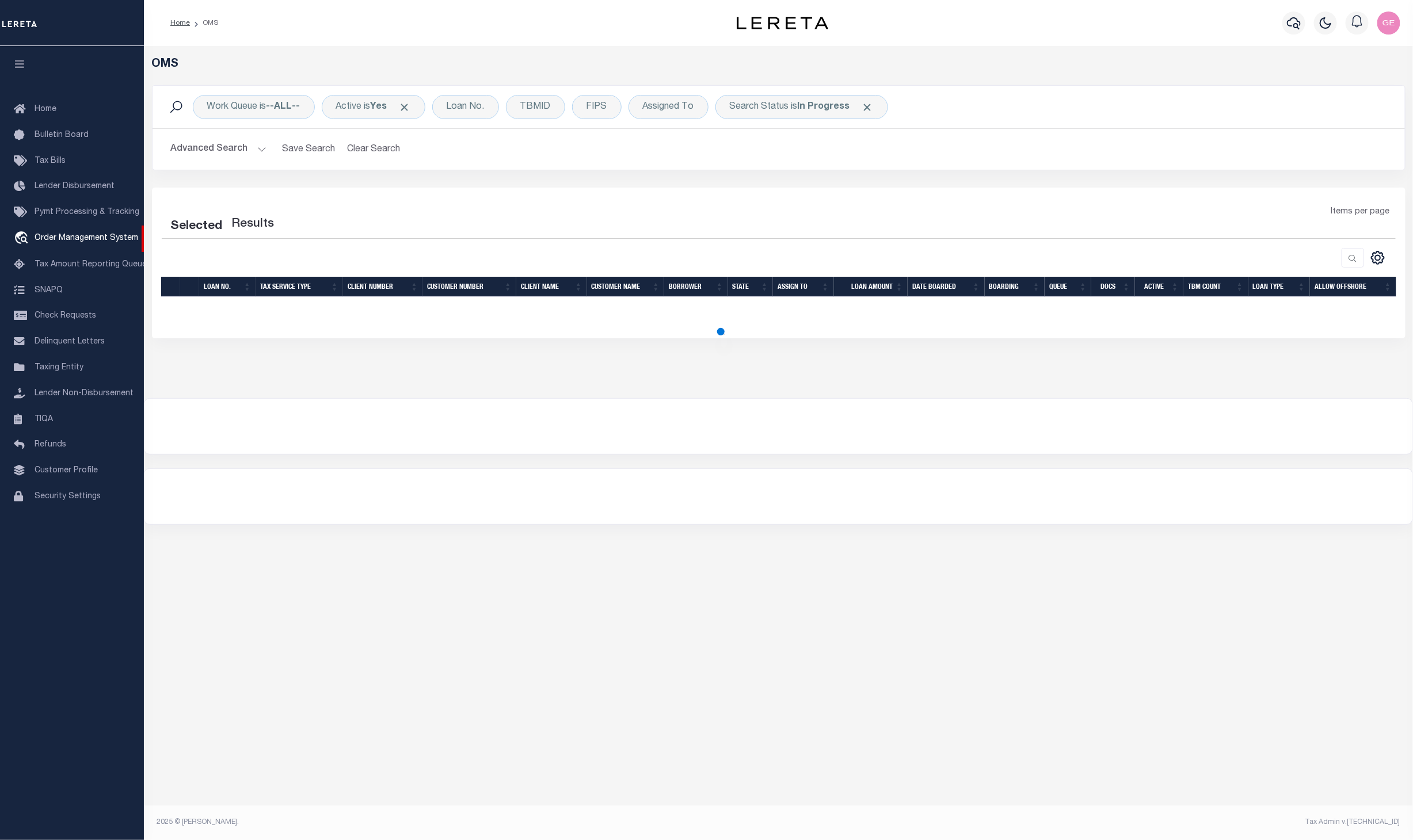
select select "200"
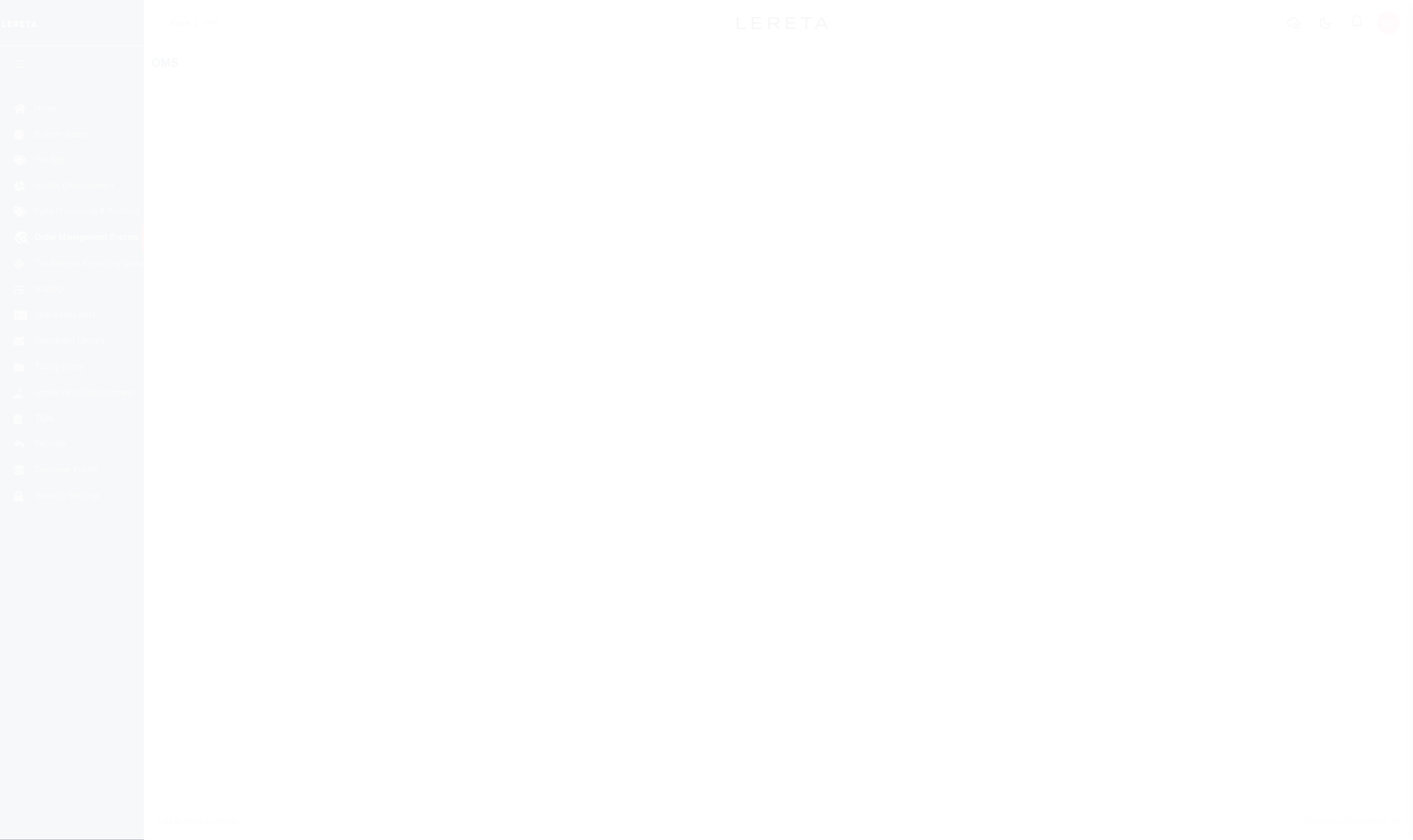
select select "200"
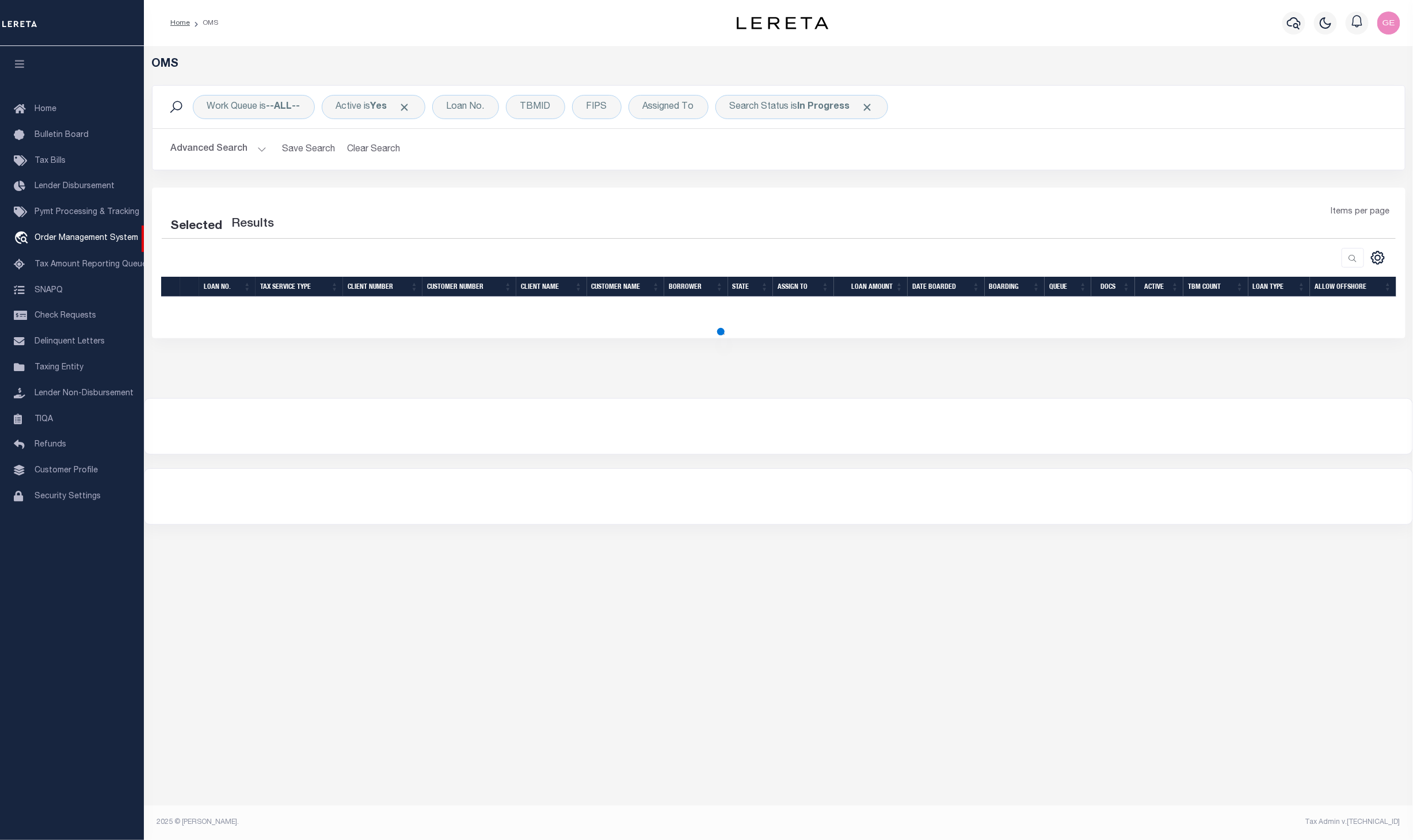
select select "200"
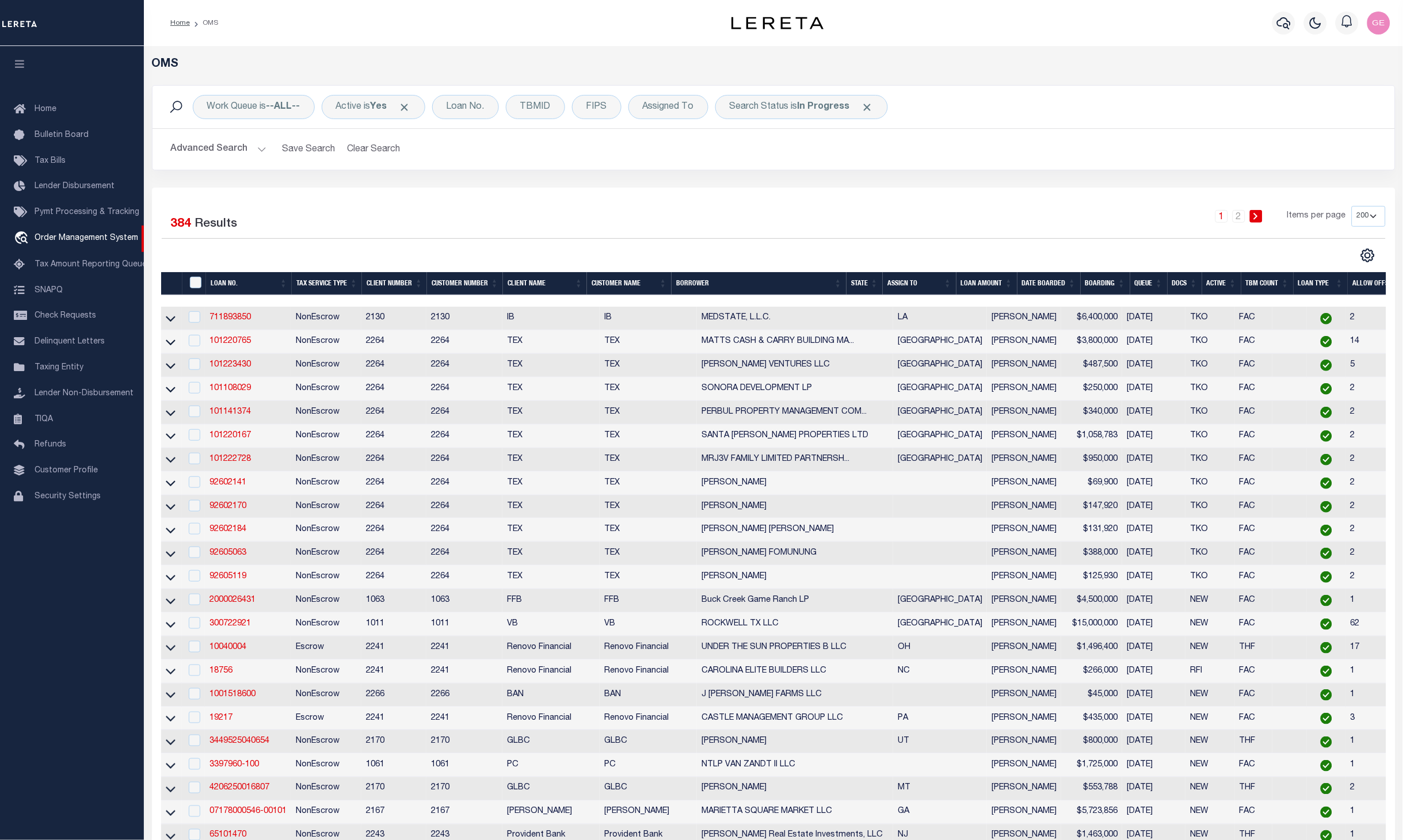
scroll to position [0, 32]
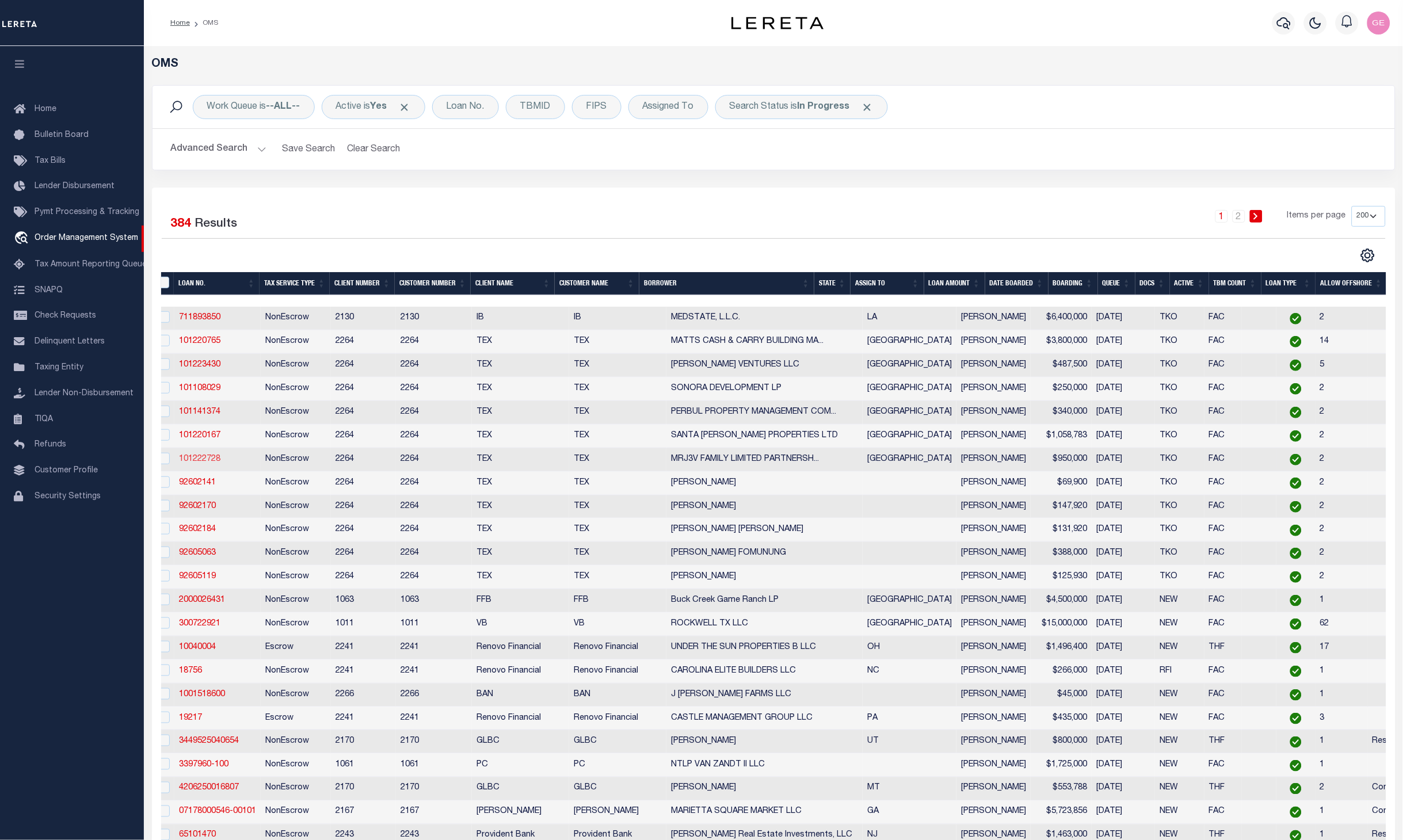
click at [204, 460] on link "101222728" at bounding box center [199, 460] width 41 height 8
checkbox input "true"
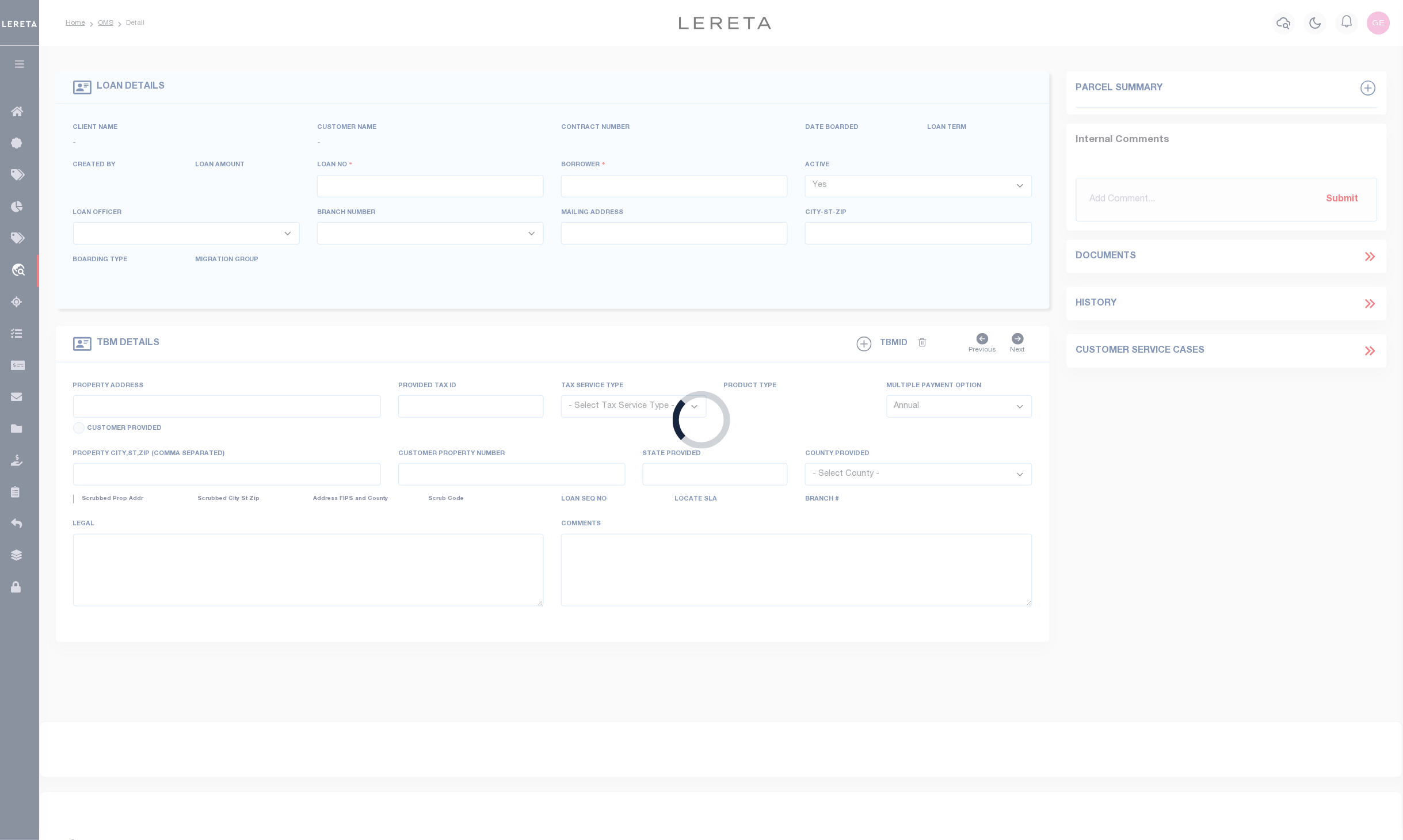
type input "101222728"
type input "MRJ3V FAMILY LIMITED PARTNERSHIP LP"
select select
type input "17080 HWY 46 W STE 108-A"
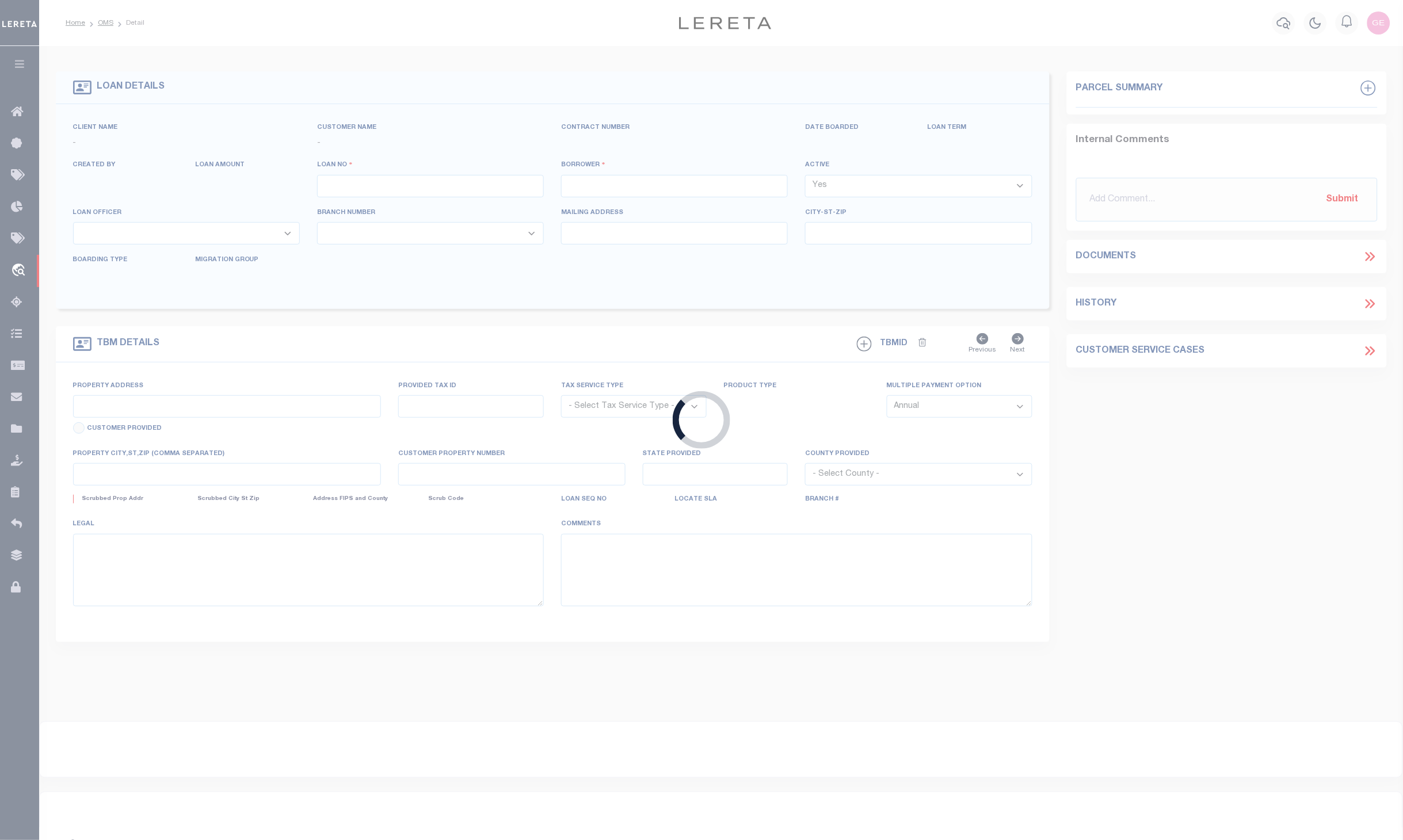
type input "SPRING BRANCH TX 78070"
select select "NonEscrow"
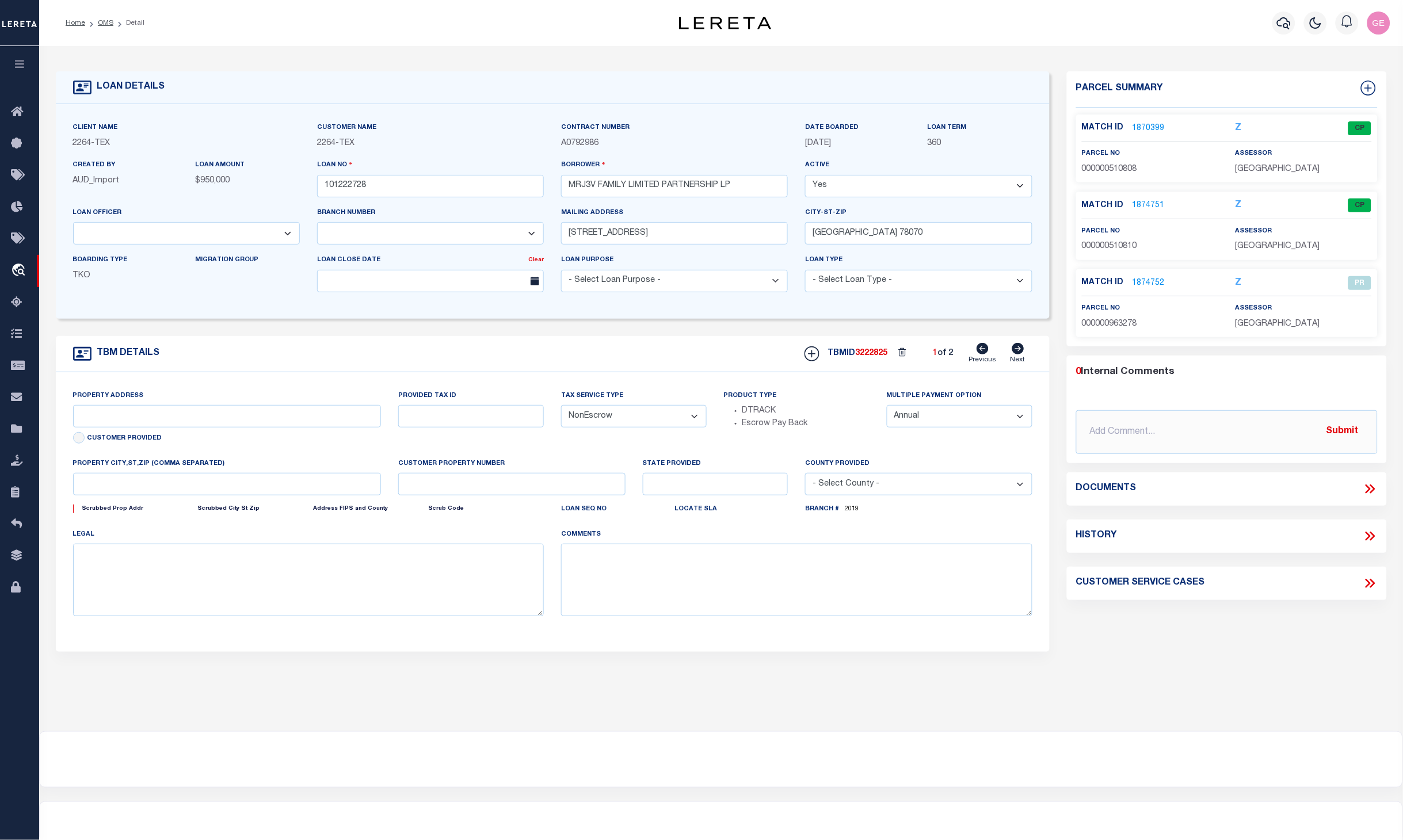
select select "8140"
click at [111, 24] on link "OMS" at bounding box center [105, 23] width 16 height 7
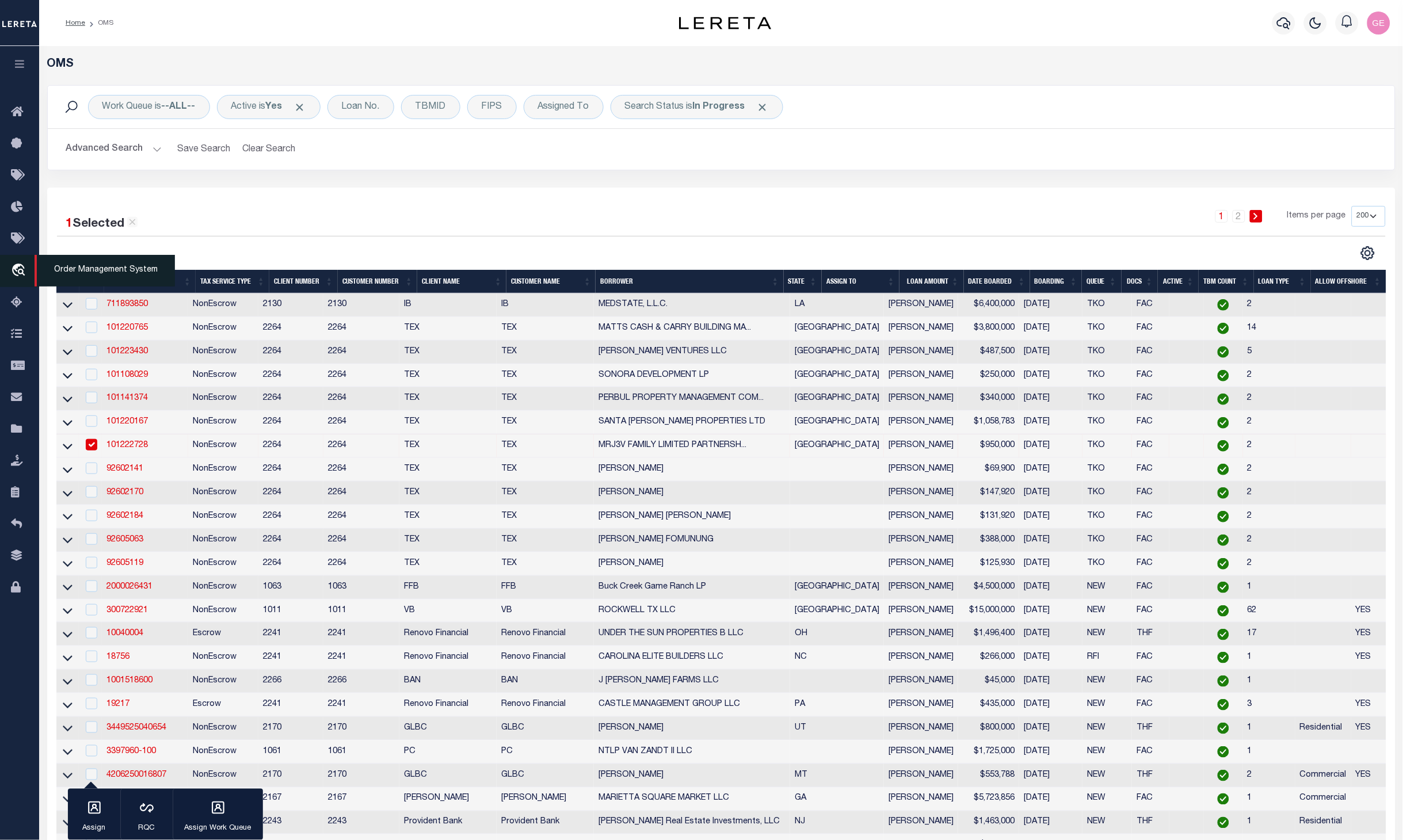
click at [23, 264] on icon "travel_explore" at bounding box center [20, 271] width 19 height 15
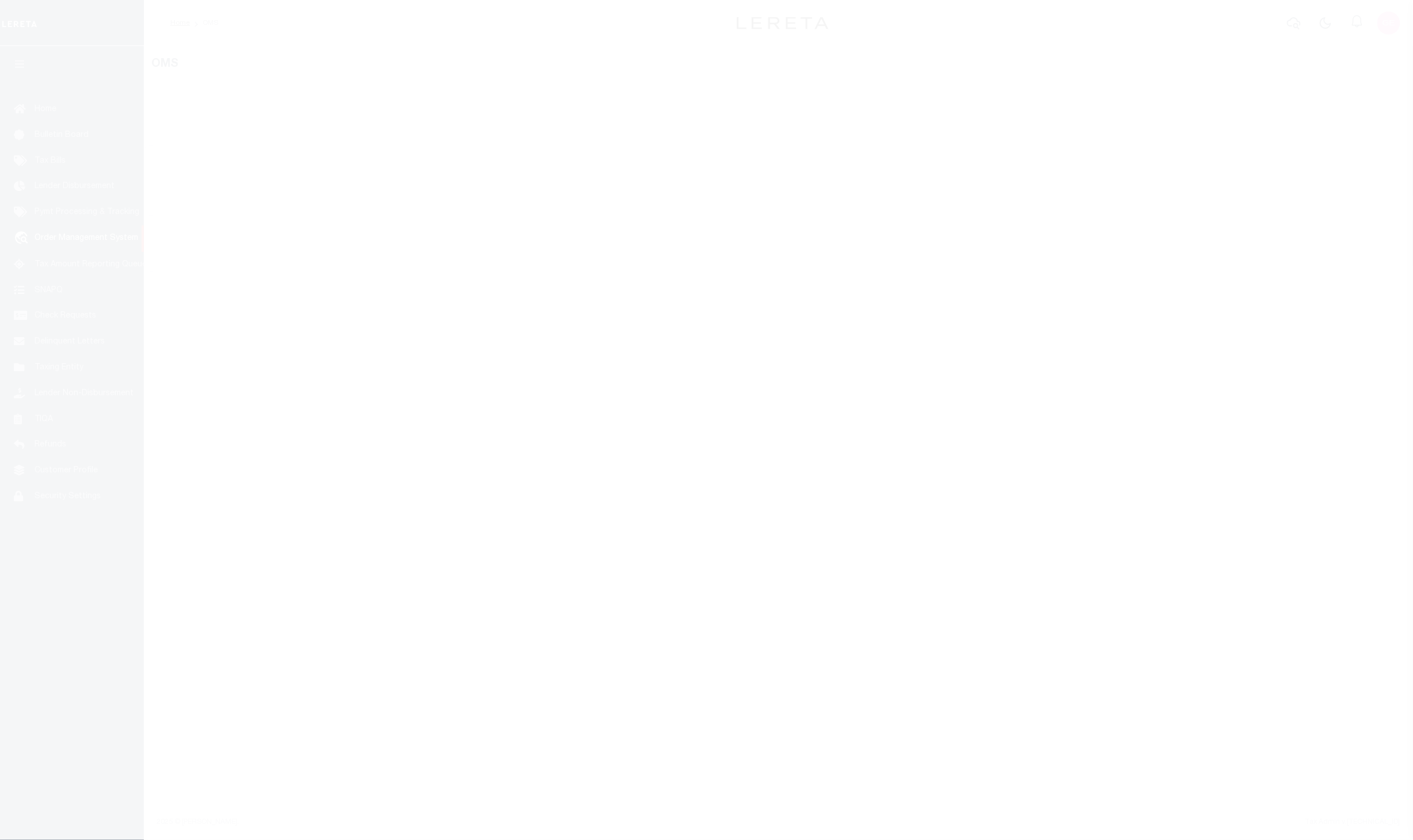
select select "200"
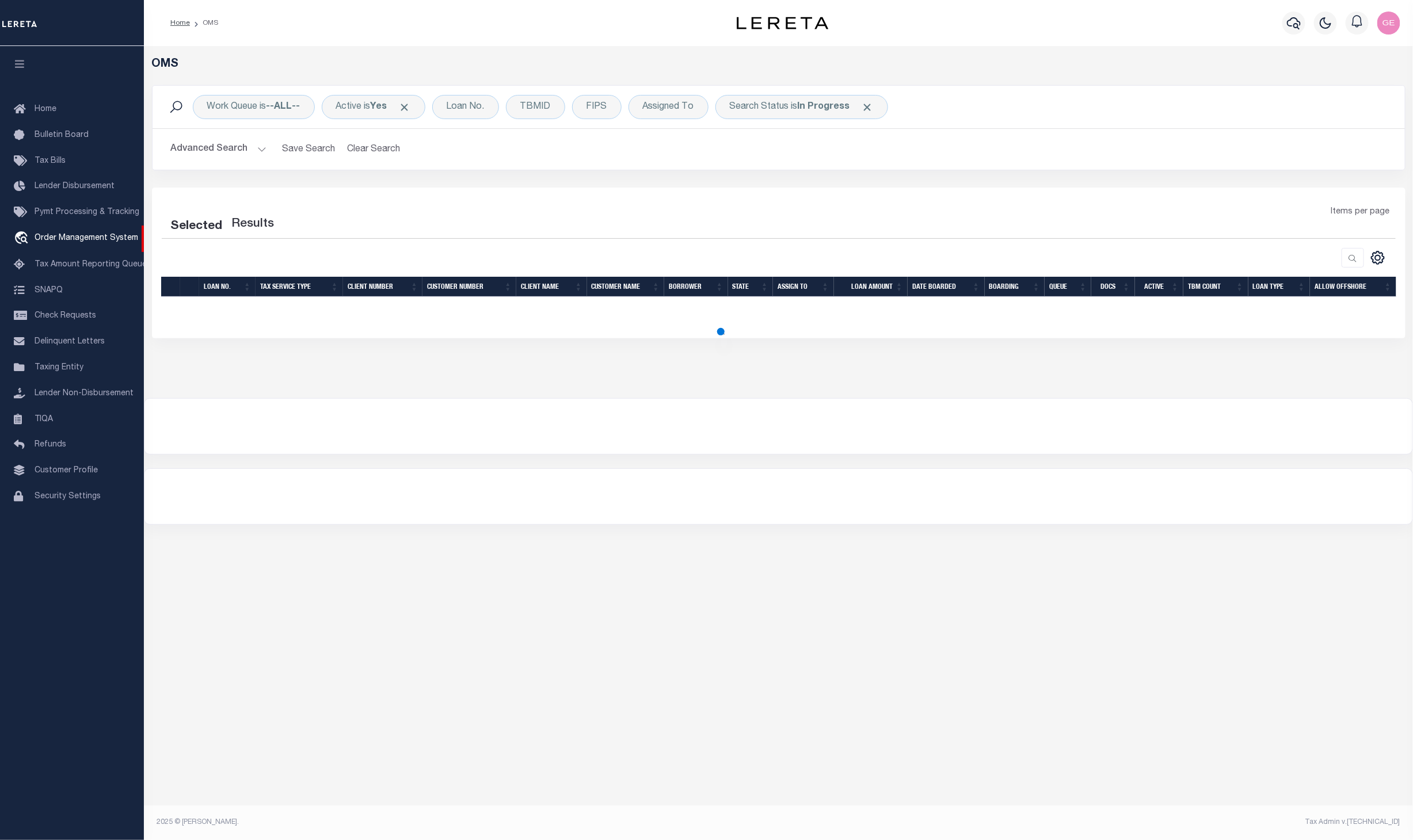
select select "200"
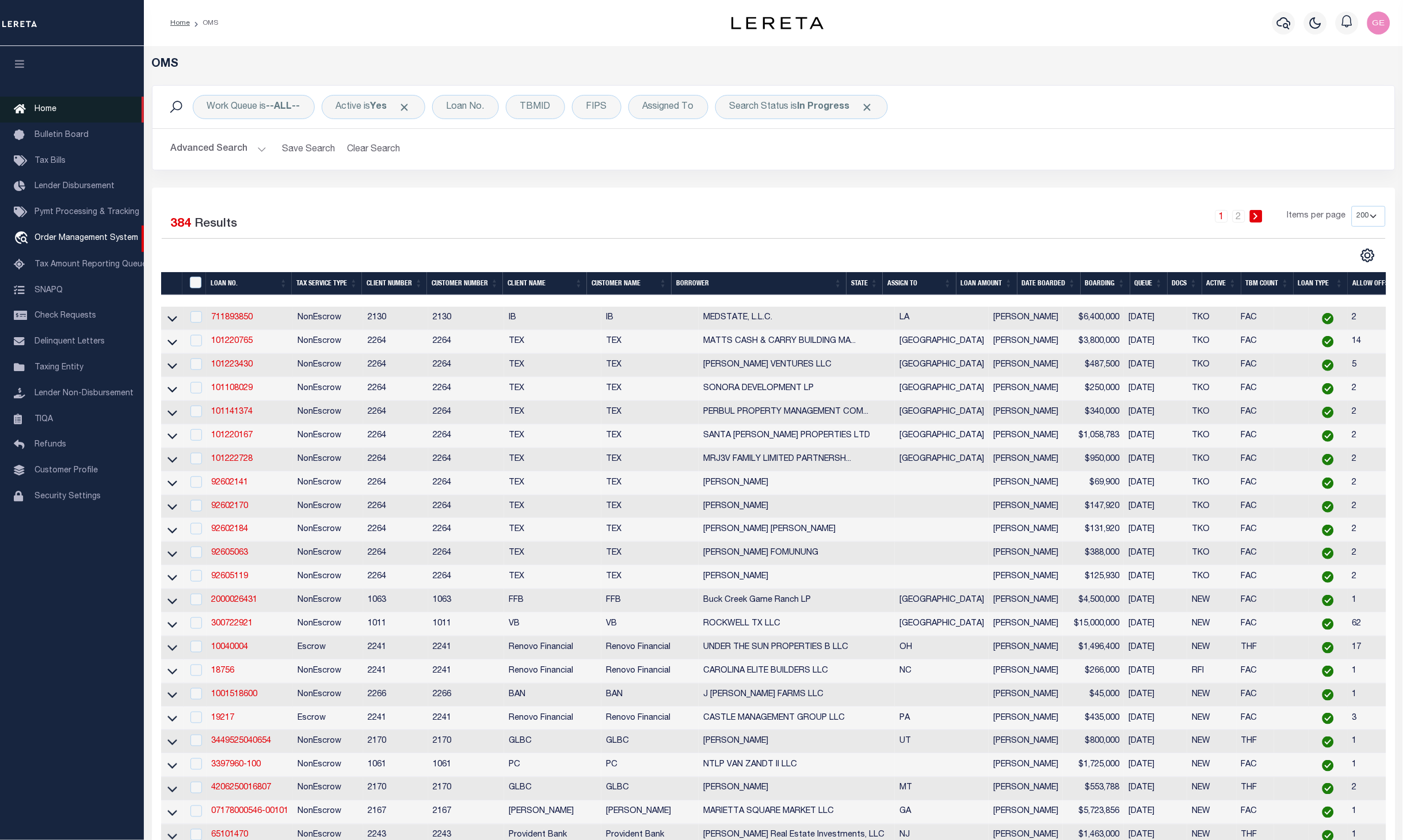
click at [78, 112] on link "Home" at bounding box center [72, 109] width 144 height 26
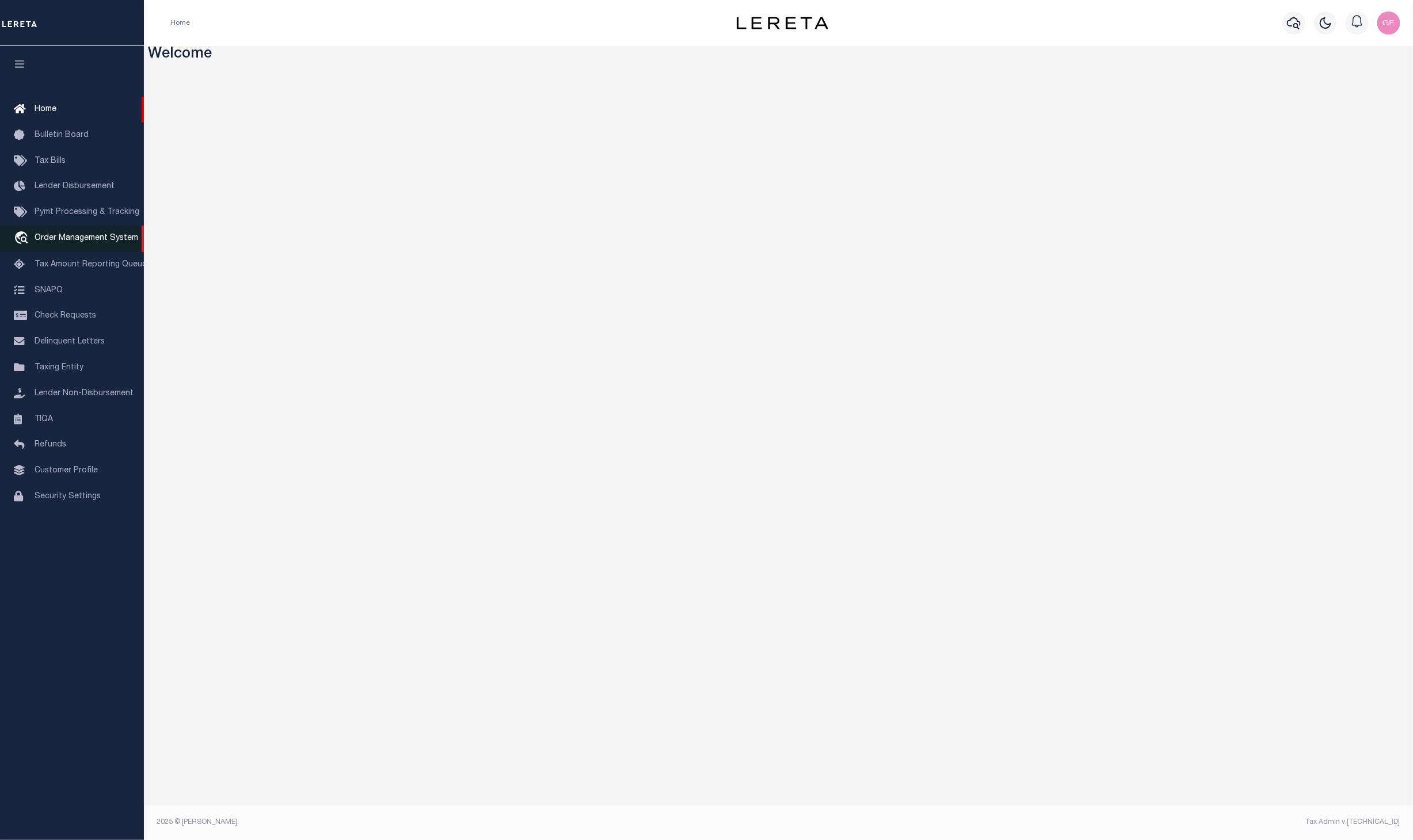
click at [76, 245] on link "travel_explore Order Management System" at bounding box center [72, 239] width 144 height 27
click at [59, 242] on span "Order Management System" at bounding box center [86, 238] width 103 height 8
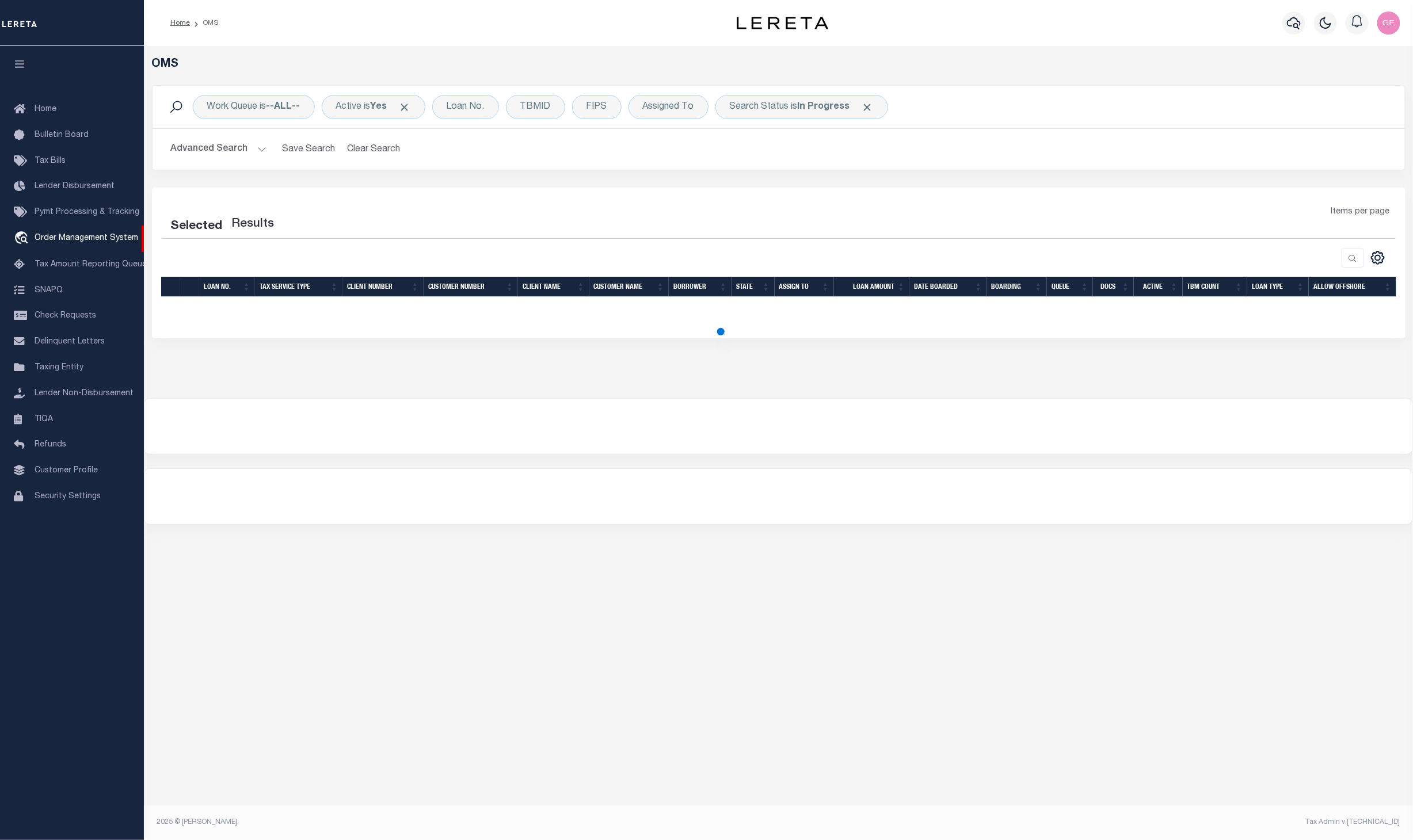
select select "200"
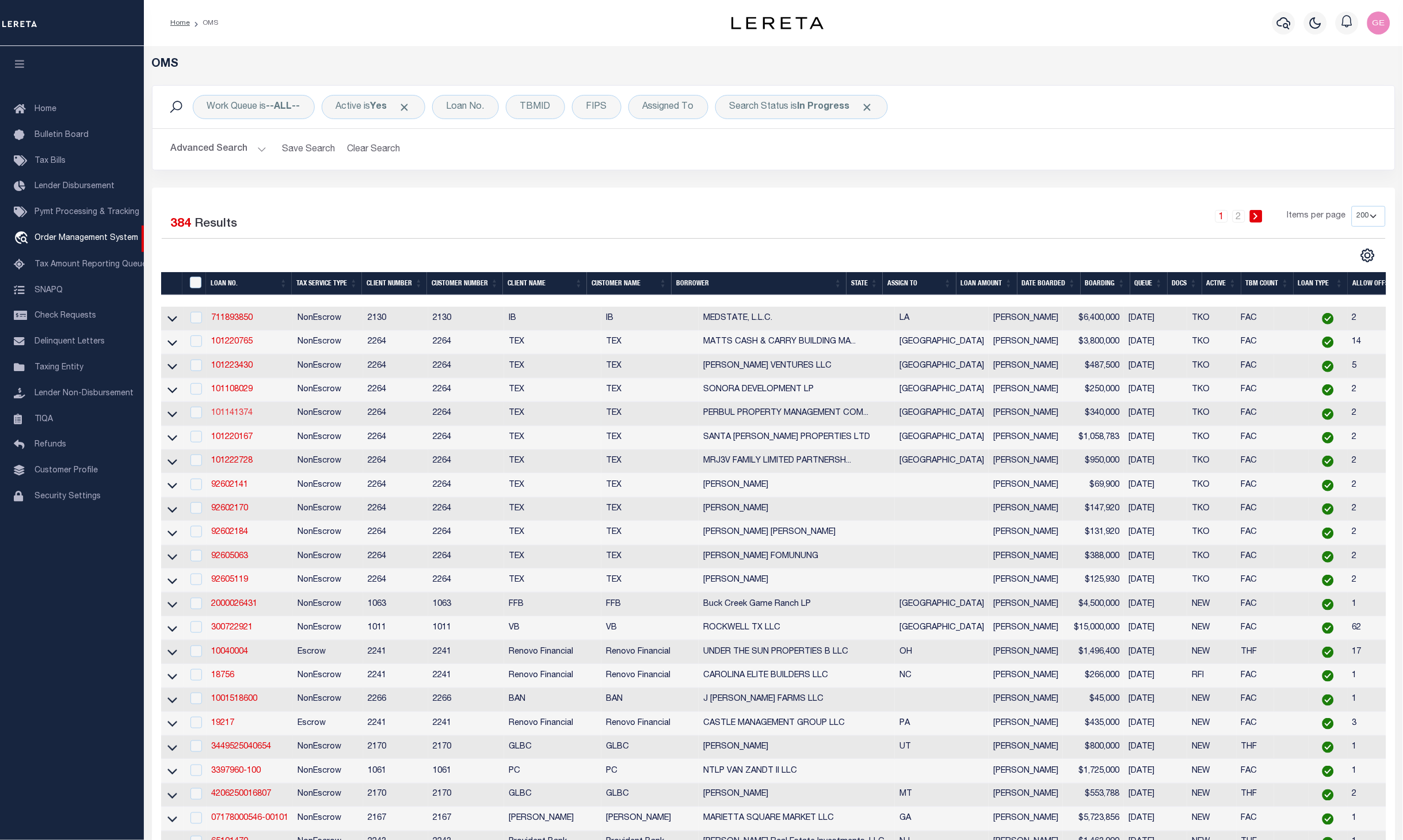
click at [238, 410] on link "101141374" at bounding box center [232, 413] width 41 height 8
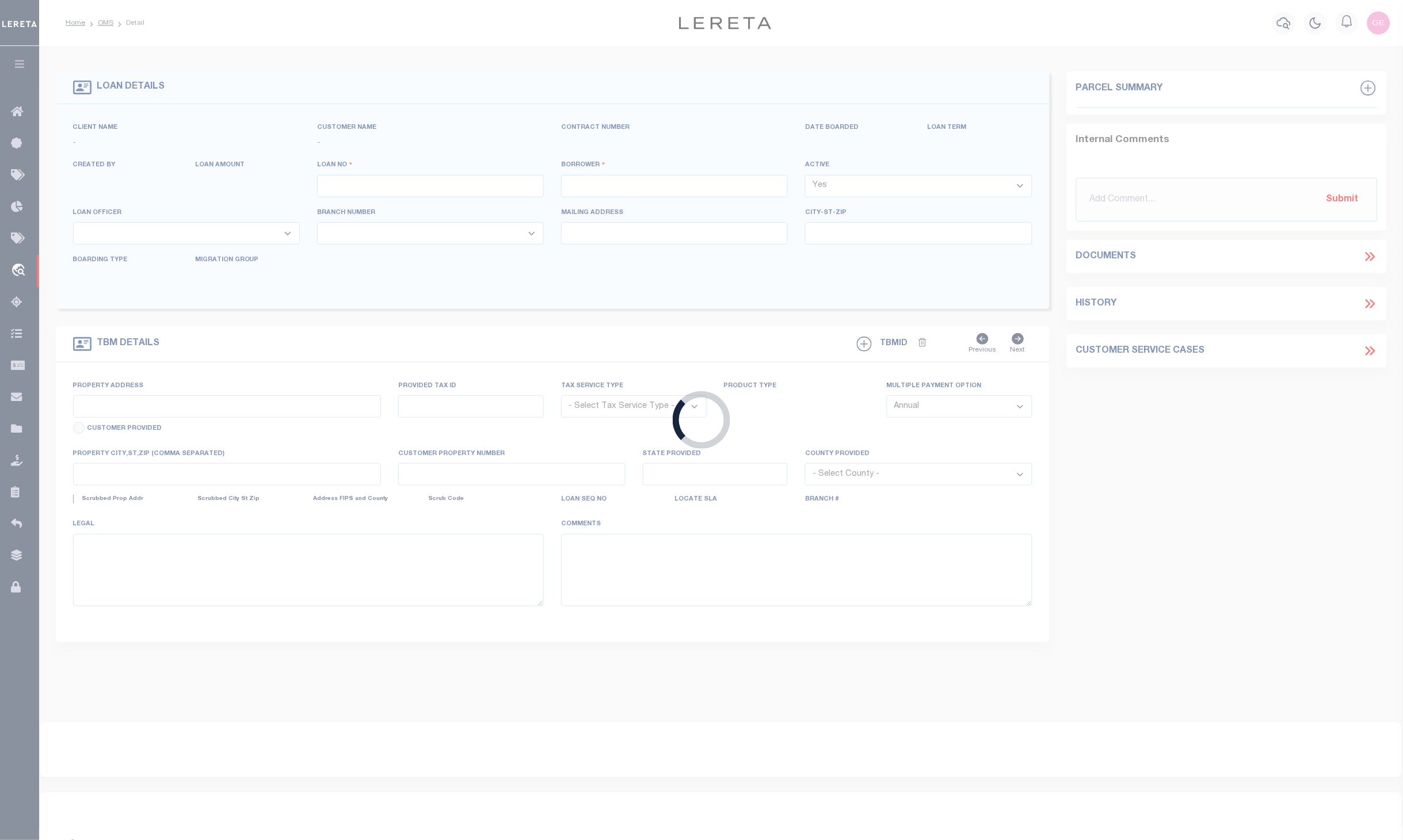
type input "101141374"
type input "PERBUL PROPERTY MANAGEMENT COMPANY LLC"
select select
type input "4823 S JACKSON RD STE C"
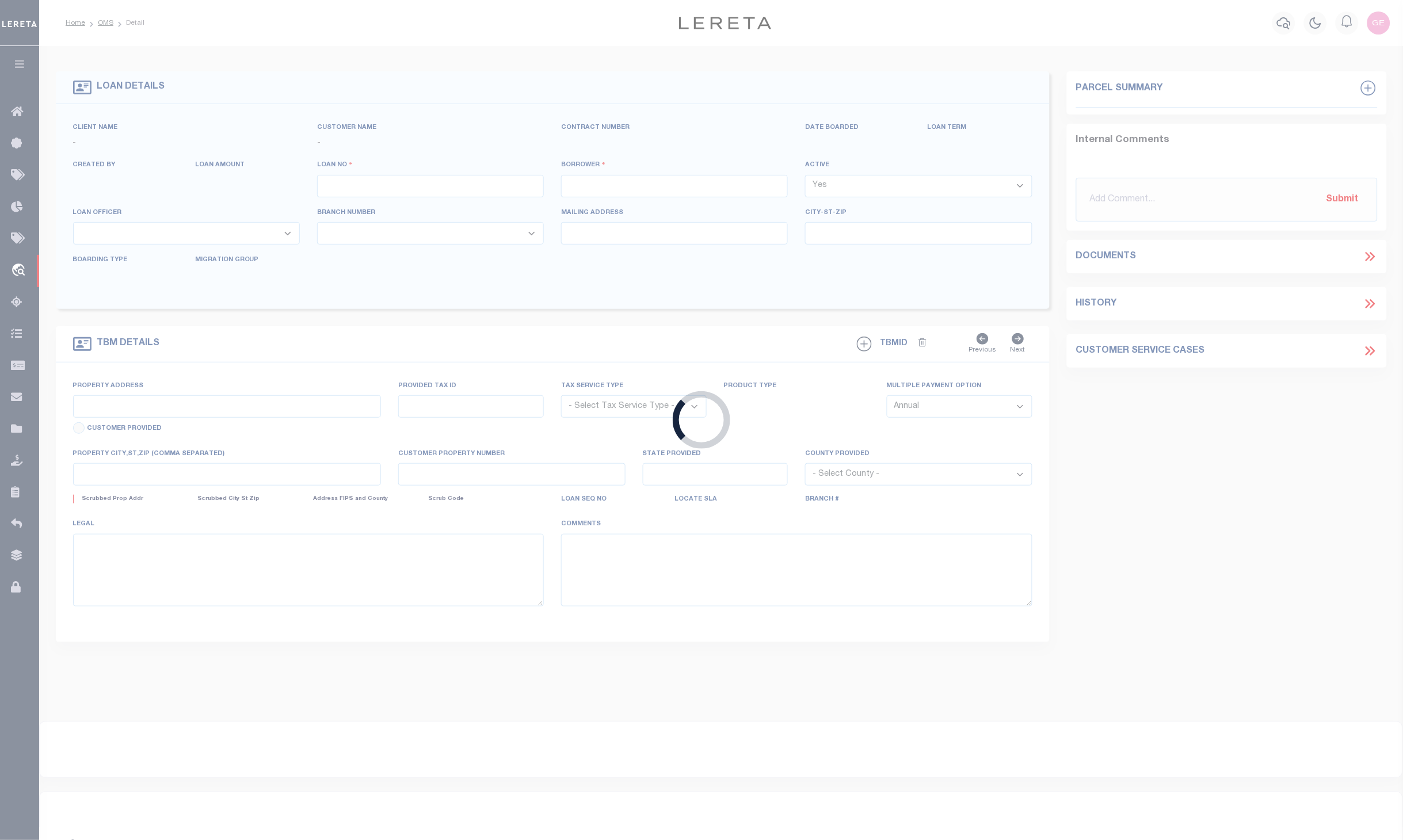
type input "EDINBURG TX 78539"
select select "NonEscrow"
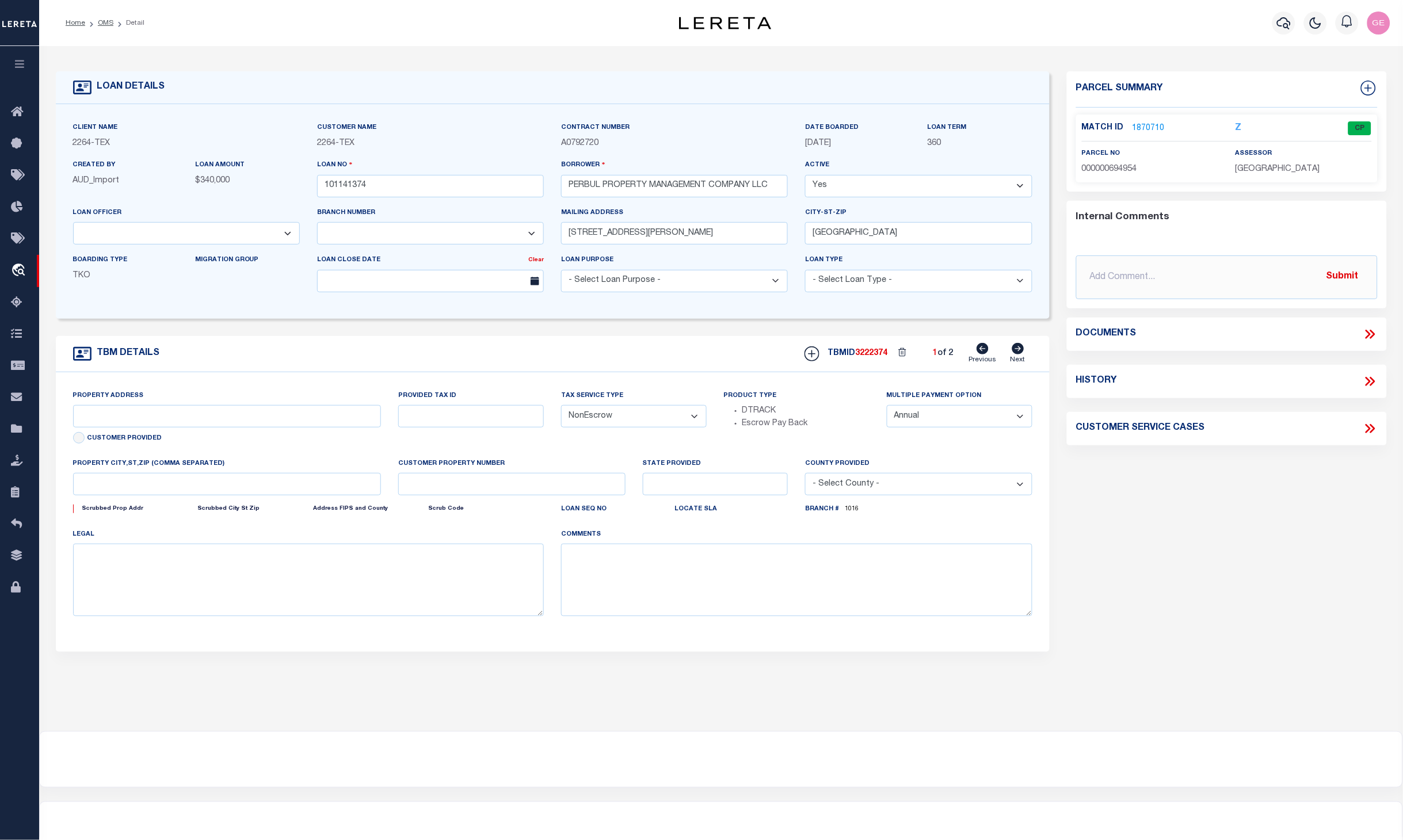
select select "22438"
select select "8148"
type input "4823 S JACKSON RD"
type input "B2542-00-000-0016-00"
select select
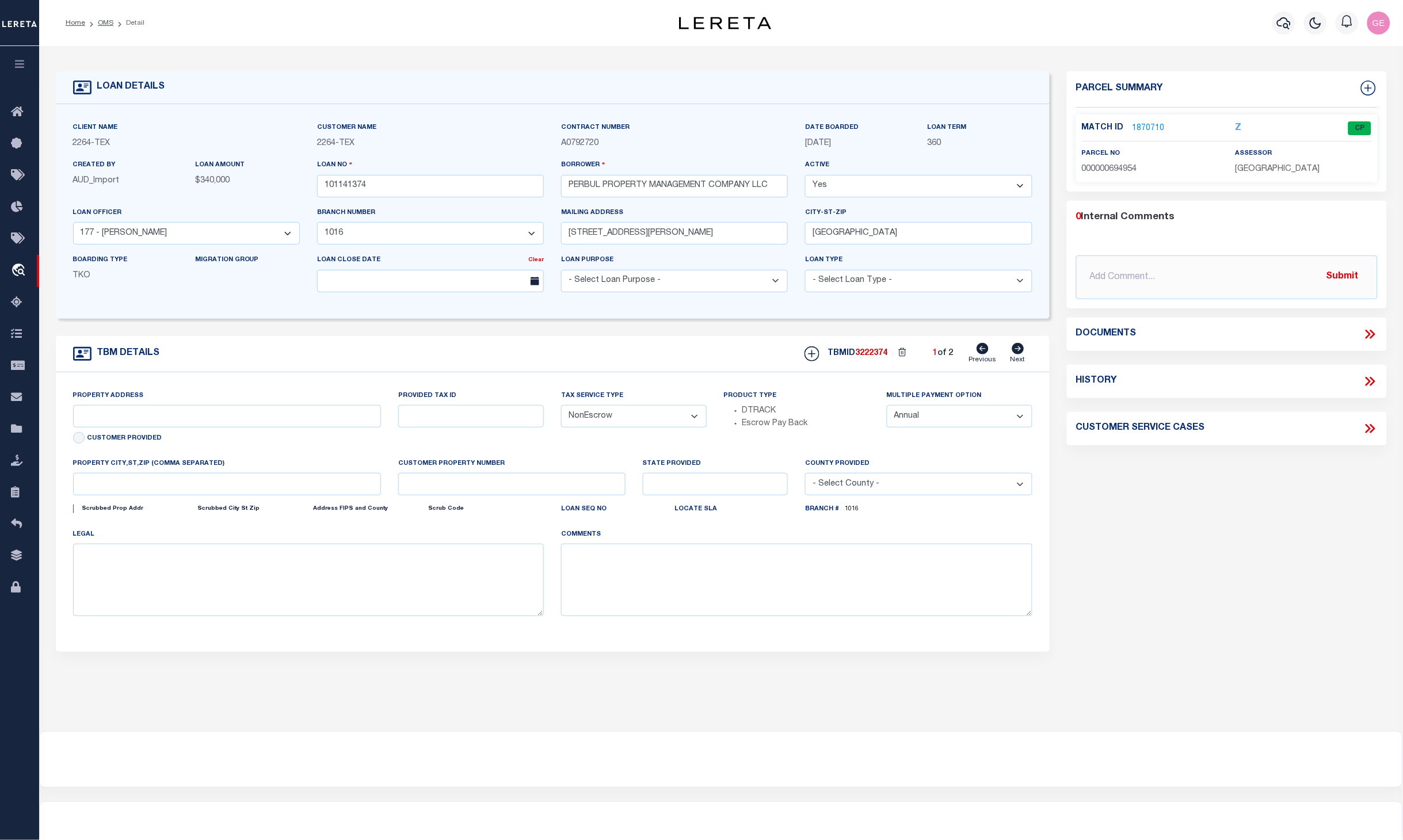
type input "EDINBURG TX 78539"
type input "[GEOGRAPHIC_DATA]"
type textarea "LOT 16, BENTLEY ESTATES S/D, EDINBURG, HCTX"
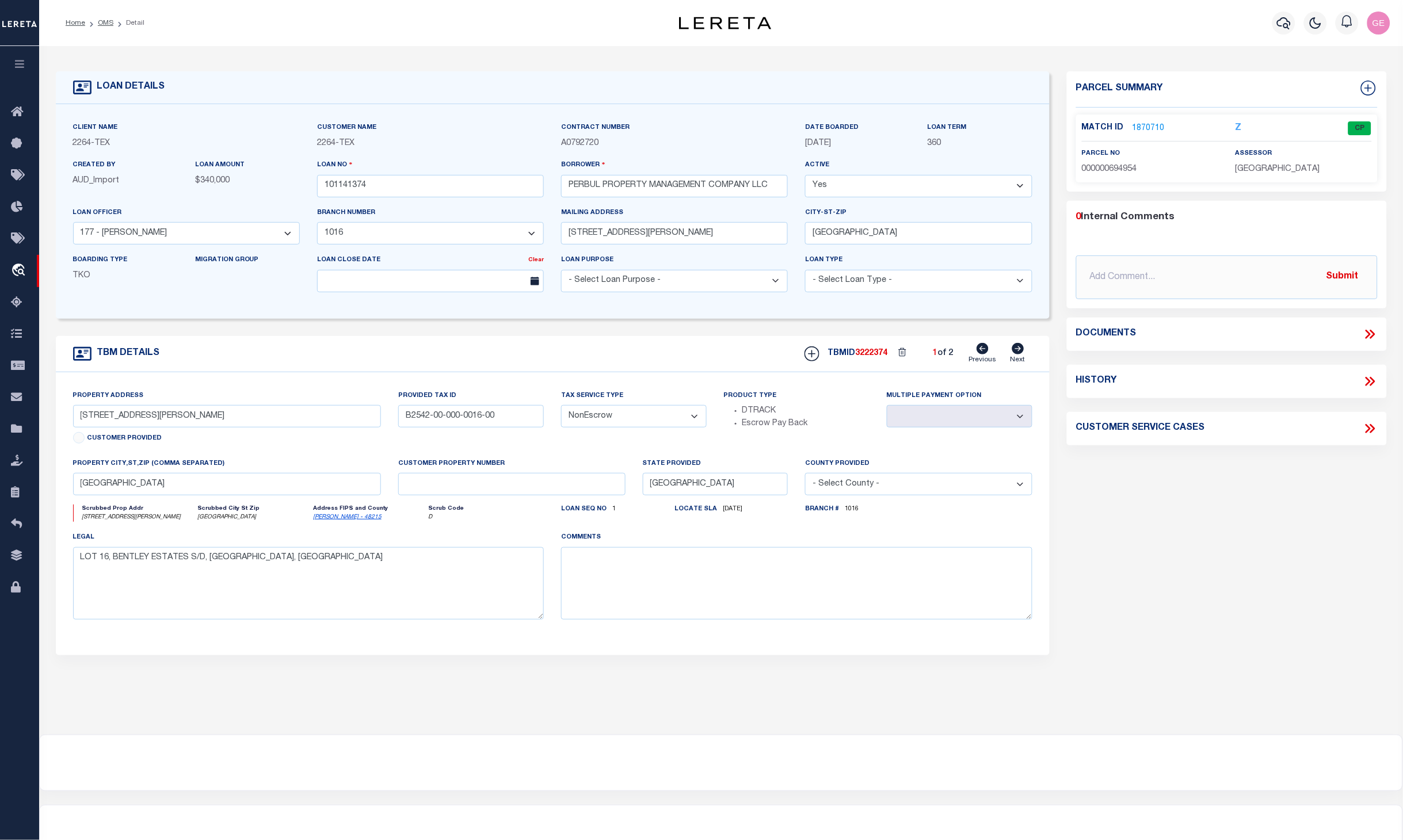
click at [1154, 128] on link "1870710" at bounding box center [1148, 128] width 32 height 12
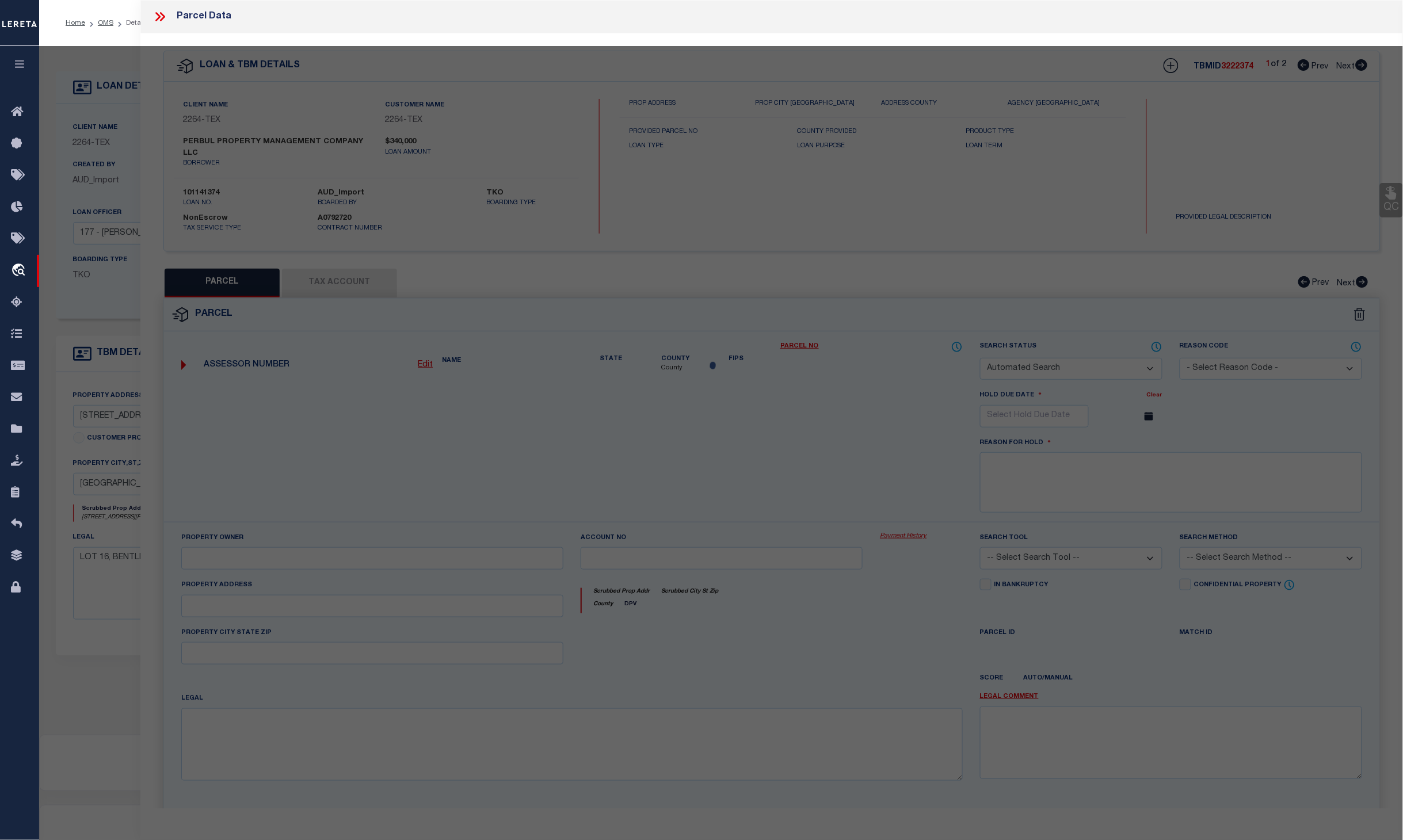
checkbox input "false"
select select "CP"
type input "PERBUL PROPERTY MANAGEMENT COMPANY LLC"
select select
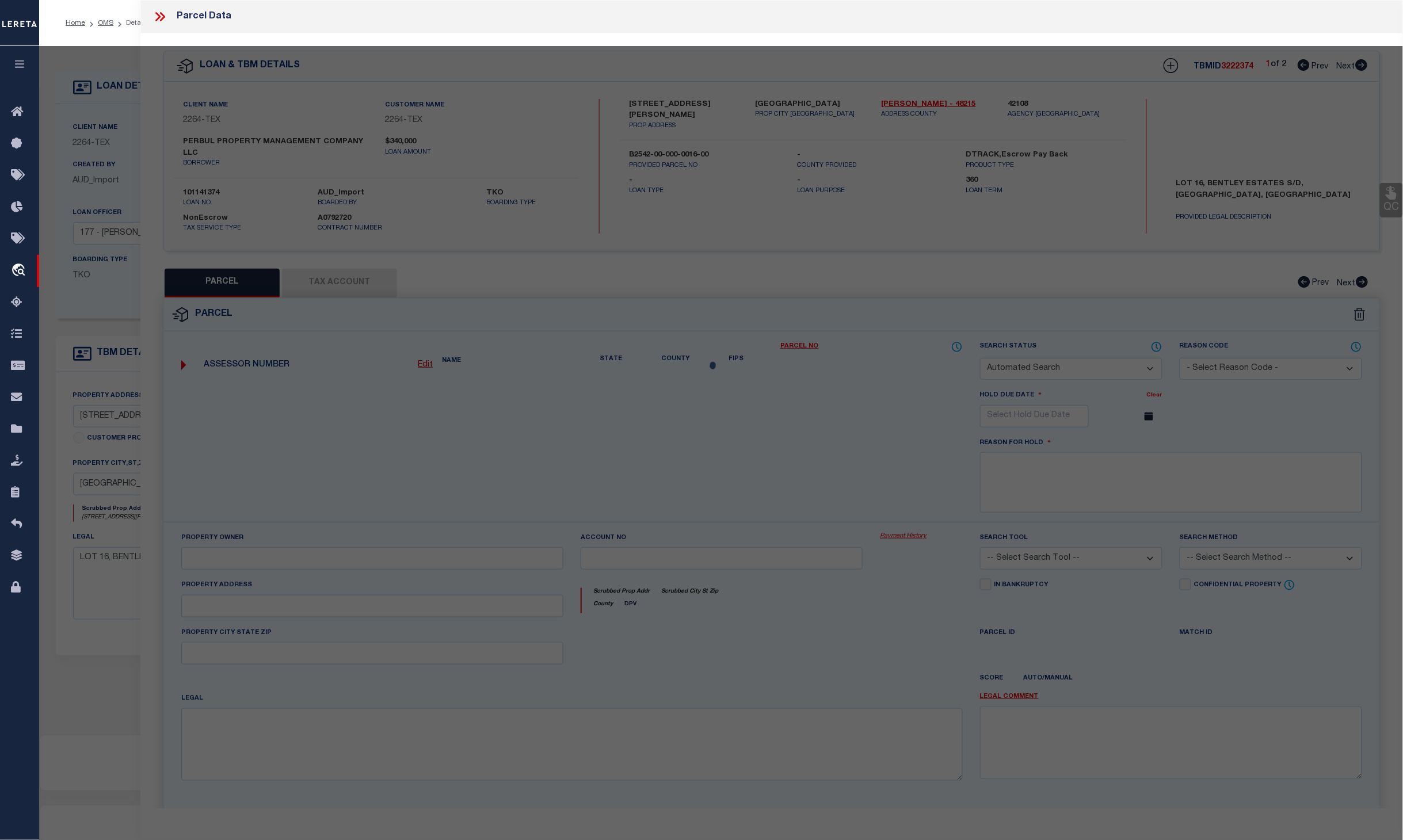
type input "4823 S JACKSON RD"
type input "EDINBURG TX 78539"
type textarea "BENTLEY ESTATES LOT 16"
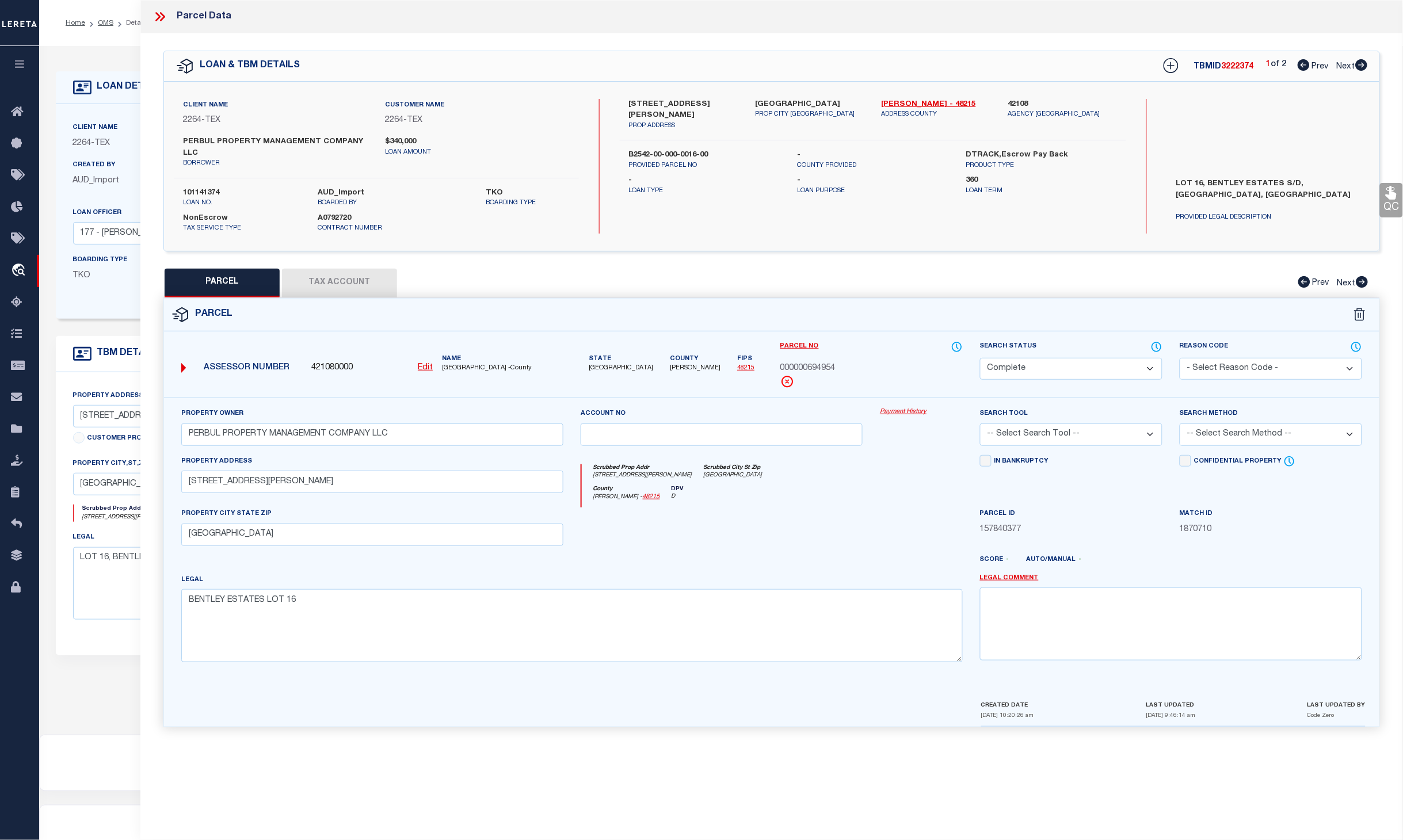
click at [899, 411] on link "Payment History" at bounding box center [921, 412] width 83 height 10
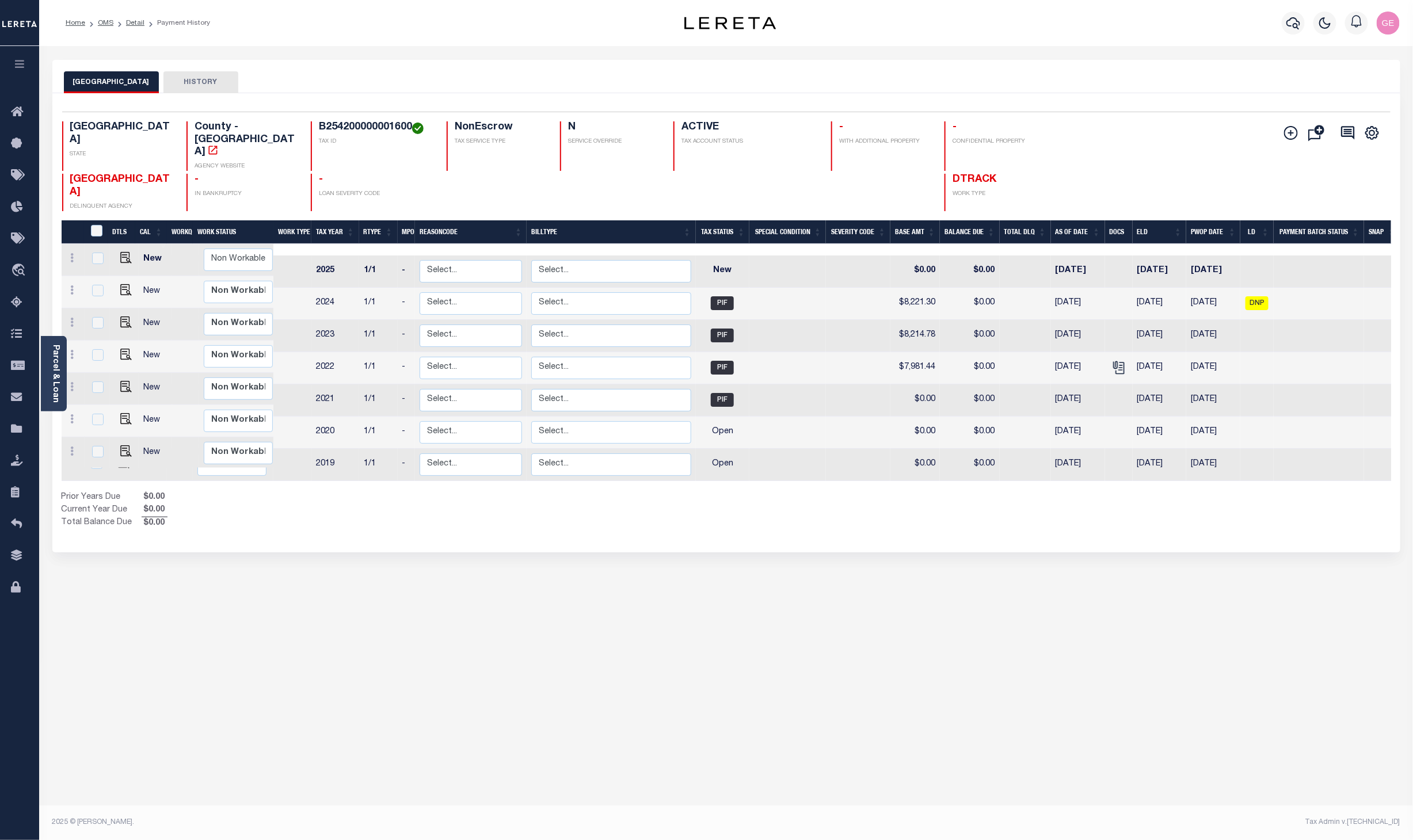
click at [796, 594] on div "HIDALGO COUNTY HISTORY Selected 7 Results" at bounding box center [726, 385] width 1365 height 649
click at [778, 676] on div "HIDALGO COUNTY HISTORY Selected 7 Results" at bounding box center [726, 385] width 1365 height 649
click at [15, 230] on link "Pymt Processing & Tracking" at bounding box center [19, 239] width 39 height 31
